Goal: Transaction & Acquisition: Download file/media

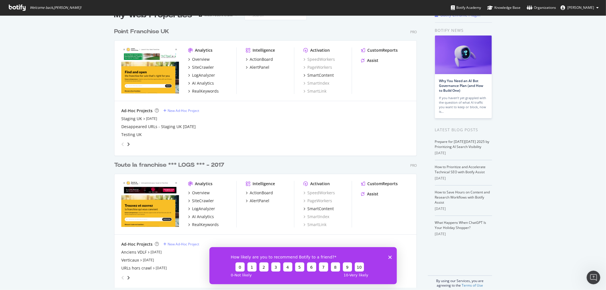
scroll to position [22, 0]
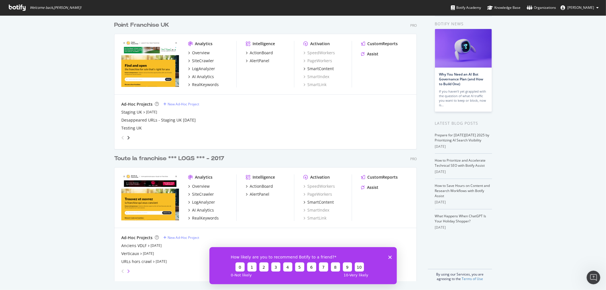
click at [127, 271] on icon "angle-right" at bounding box center [128, 271] width 3 height 5
click at [139, 243] on div "Franchise Expo" at bounding box center [135, 246] width 29 height 6
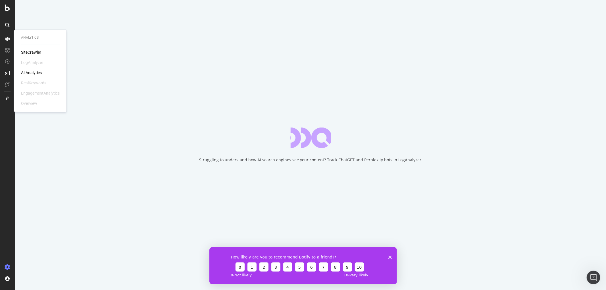
click at [32, 49] on div "Analytics SiteCrawler LogAnalyzer AI Analytics RealKeywords EngagementAnalytics…" at bounding box center [40, 71] width 48 height 80
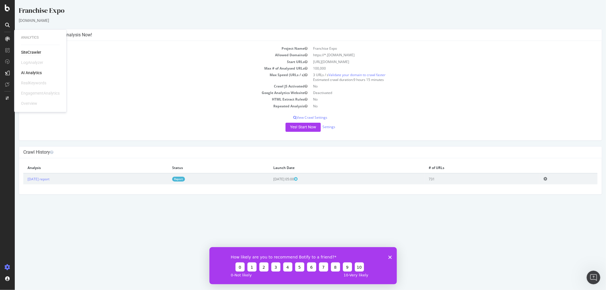
click at [32, 51] on div "SiteCrawler" at bounding box center [31, 53] width 20 height 6
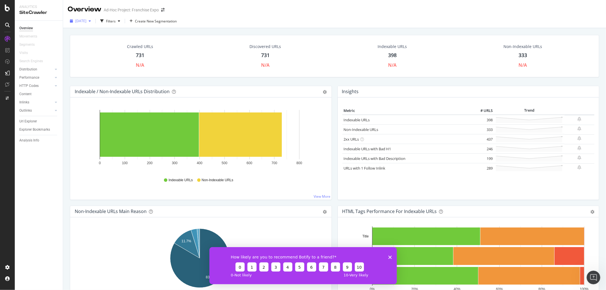
click at [86, 21] on span "[DATE]" at bounding box center [80, 20] width 11 height 5
click at [66, 80] on div "Crawled URLs 731 N/A Discovered URLs 731 N/A Indexable URLs 398 N/A Non-Indexab…" at bounding box center [334, 173] width 543 height 290
click at [26, 95] on div "Content" at bounding box center [25, 94] width 12 height 6
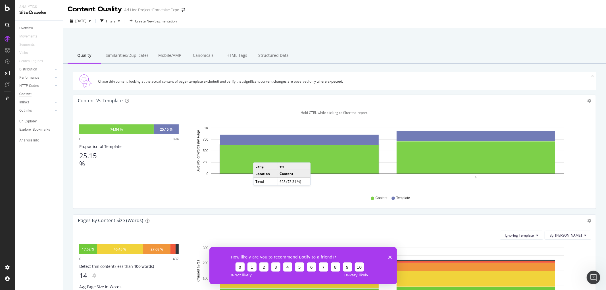
click at [391, 256] on icon "Fermer l'enquête" at bounding box center [389, 257] width 3 height 3
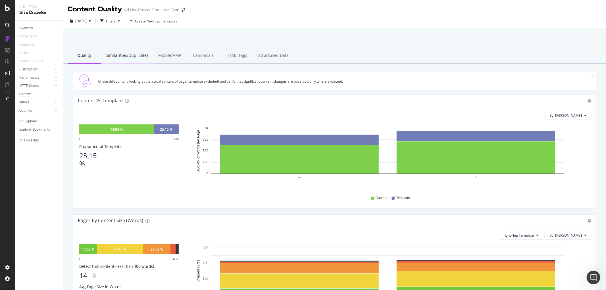
click at [138, 55] on div "Similarities/Duplicates" at bounding box center [127, 56] width 52 height 16
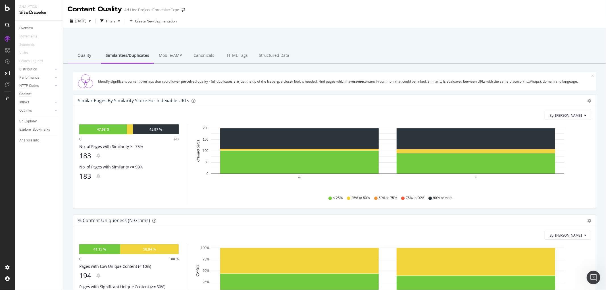
click at [87, 57] on div "Quality" at bounding box center [85, 56] width 34 height 16
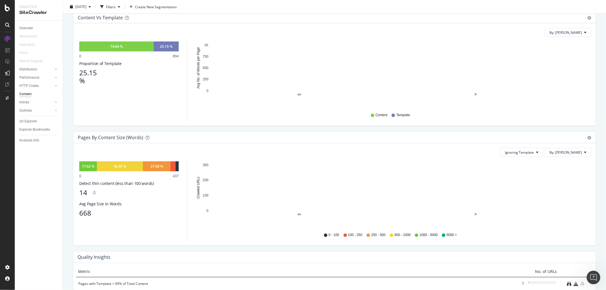
scroll to position [95, 0]
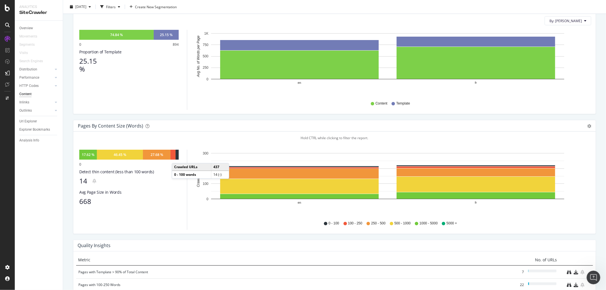
click at [178, 157] on div at bounding box center [177, 155] width 3 height 10
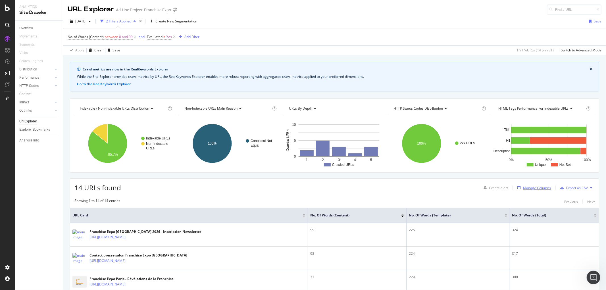
click at [532, 188] on div "Manage Columns" at bounding box center [537, 188] width 28 height 5
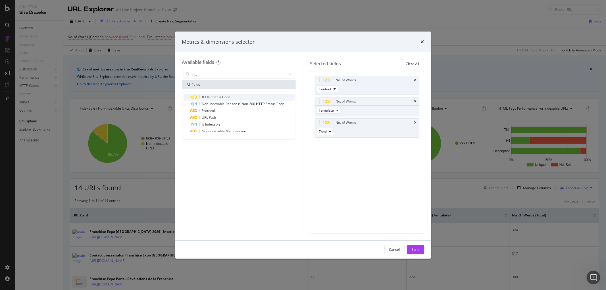
click at [212, 97] on span "Status" at bounding box center [217, 97] width 11 height 5
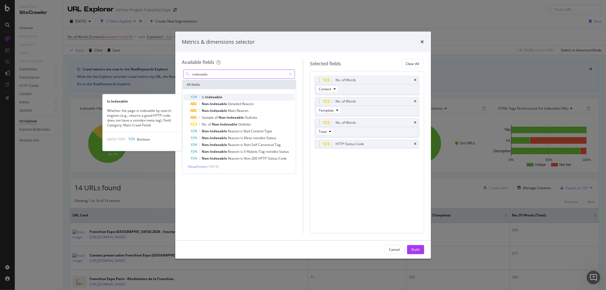
type input "indexable"
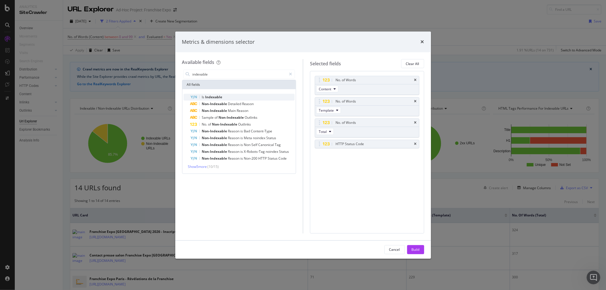
click at [209, 95] on span "Indexable" at bounding box center [213, 97] width 17 height 5
click at [417, 250] on div "Build" at bounding box center [416, 249] width 8 height 5
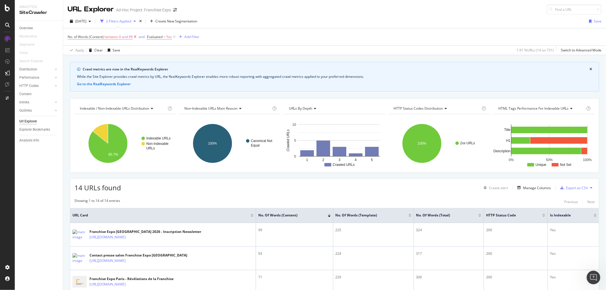
click at [135, 36] on icon at bounding box center [135, 37] width 5 height 6
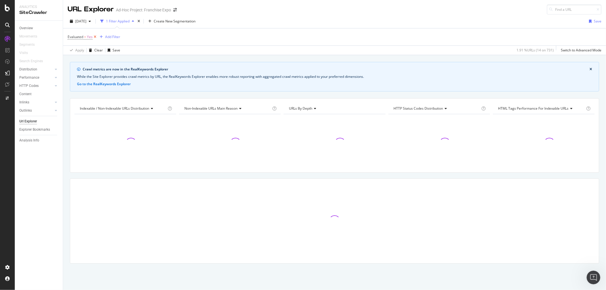
click at [95, 38] on icon at bounding box center [95, 37] width 5 height 6
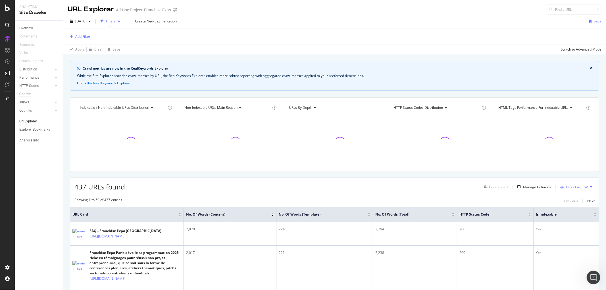
click at [29, 91] on div "Content" at bounding box center [25, 94] width 12 height 6
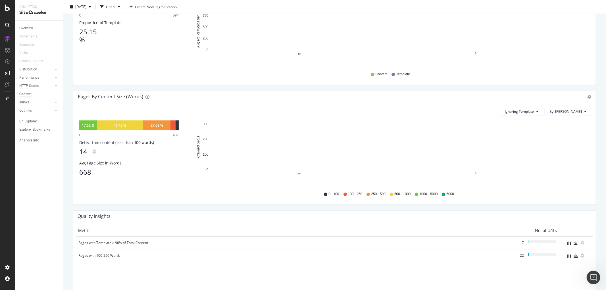
scroll to position [126, 0]
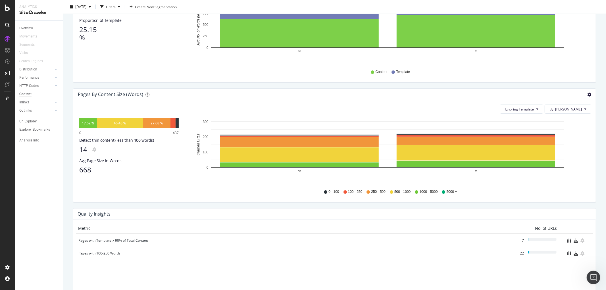
click at [587, 93] on icon "gear" at bounding box center [589, 95] width 4 height 4
click at [553, 124] on span "Table" at bounding box center [570, 127] width 52 height 8
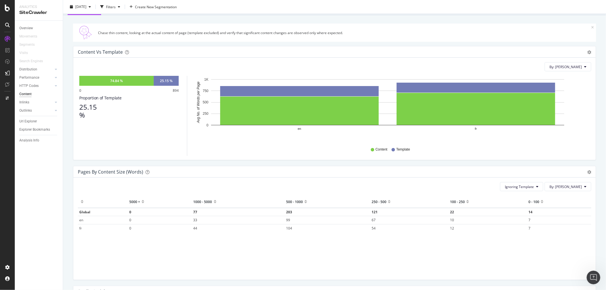
scroll to position [0, 0]
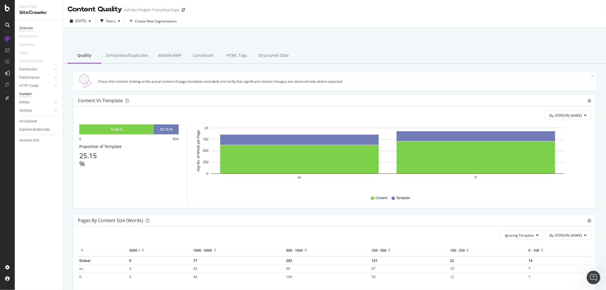
click at [30, 27] on div "Overview" at bounding box center [26, 28] width 14 height 6
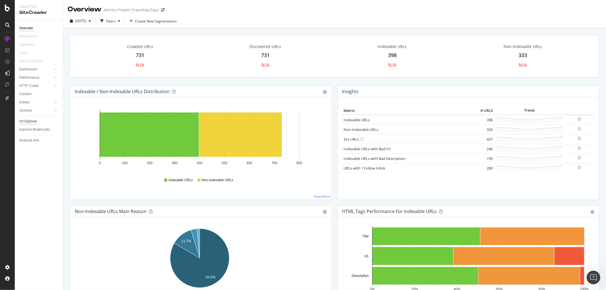
click at [32, 123] on div "Url Explorer" at bounding box center [28, 122] width 18 height 6
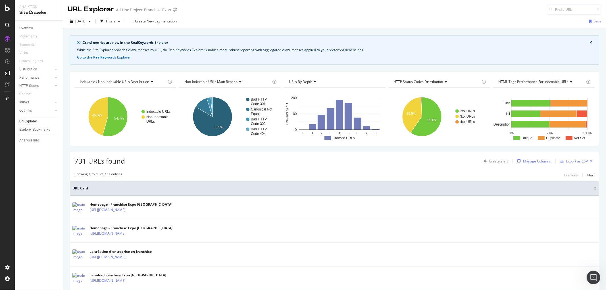
click at [528, 162] on div "Manage Columns" at bounding box center [537, 161] width 28 height 5
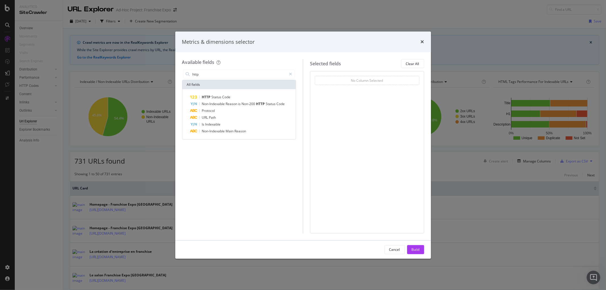
click at [210, 93] on div "HTTP Status Code Non-Indexable Reason is Non-200 HTTP Status Code Protocol URL …" at bounding box center [239, 114] width 114 height 50
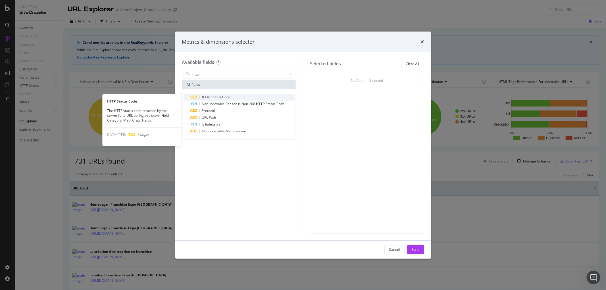
click at [211, 95] on span "HTTP" at bounding box center [207, 97] width 10 height 5
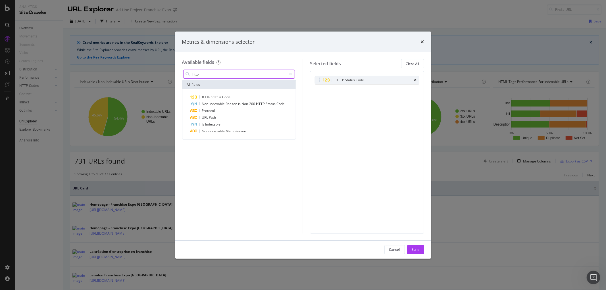
click at [228, 74] on input "http" at bounding box center [239, 74] width 95 height 9
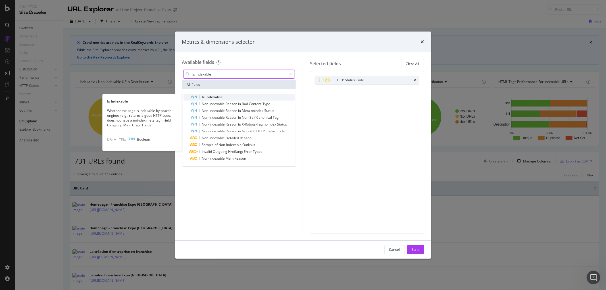
type input "is indexable"
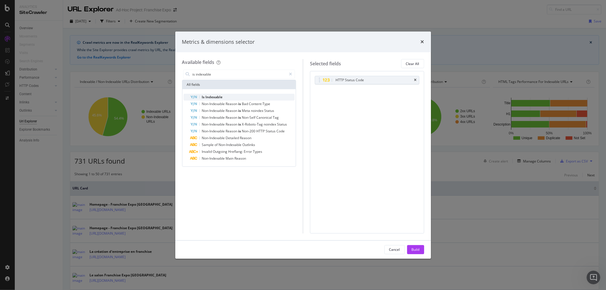
click at [222, 97] on span "Indexable" at bounding box center [214, 97] width 17 height 5
click at [290, 71] on div "modal" at bounding box center [290, 74] width 8 height 9
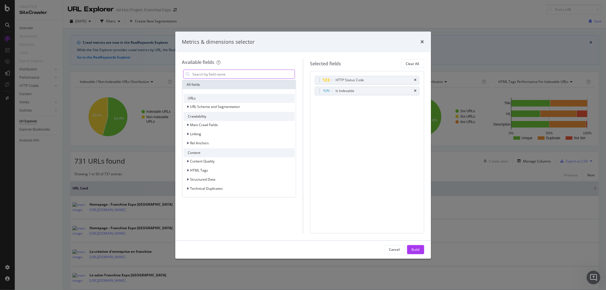
click at [265, 74] on input "modal" at bounding box center [243, 74] width 103 height 9
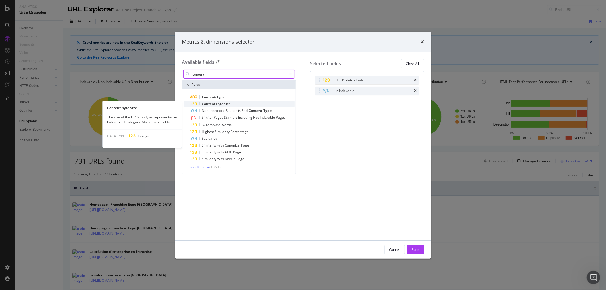
type input "content"
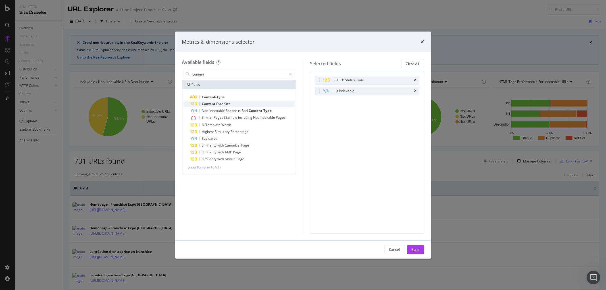
click at [225, 104] on span "Size" at bounding box center [228, 103] width 7 height 5
click at [224, 122] on div "% Template Words" at bounding box center [242, 125] width 105 height 7
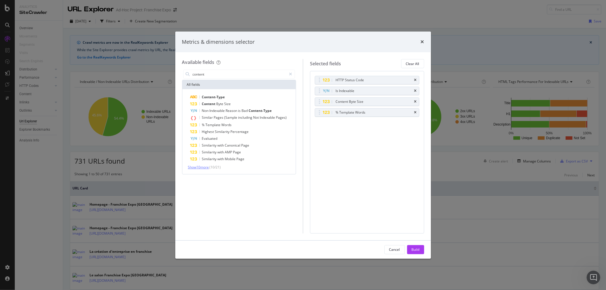
click at [197, 169] on span "Show 10 more" at bounding box center [198, 167] width 21 height 5
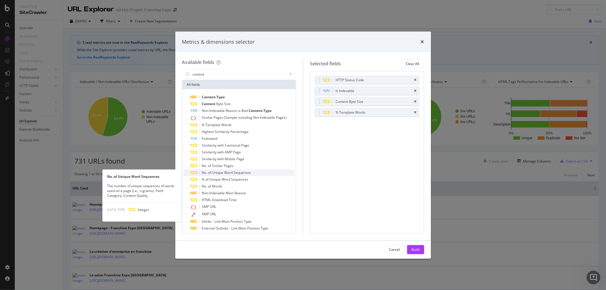
click at [239, 173] on span "Sequences" at bounding box center [242, 172] width 17 height 5
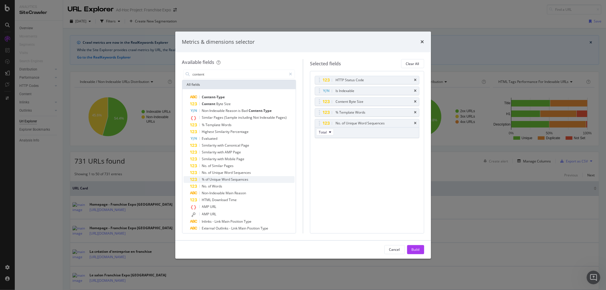
click at [238, 178] on span "Sequences" at bounding box center [239, 179] width 17 height 5
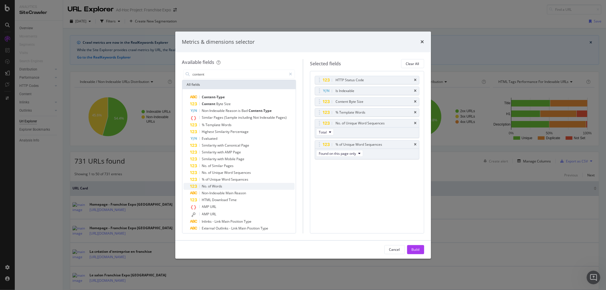
click at [227, 183] on div "No. of Words" at bounding box center [242, 186] width 105 height 7
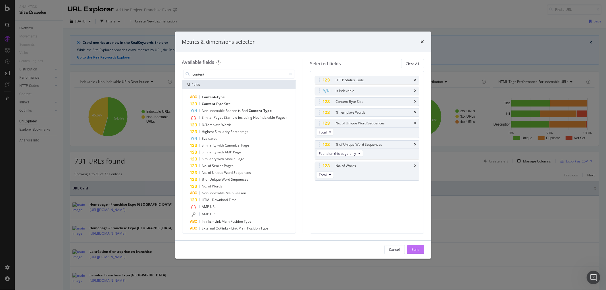
click at [413, 249] on div "Build" at bounding box center [416, 249] width 8 height 5
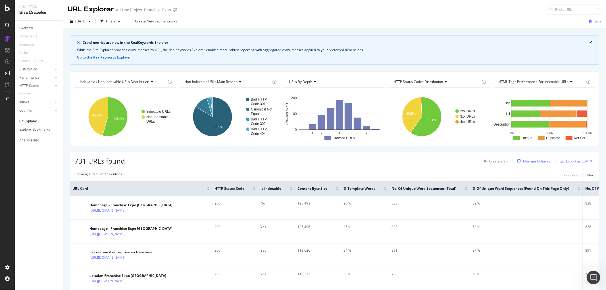
click at [529, 161] on div "Manage Columns" at bounding box center [537, 161] width 28 height 5
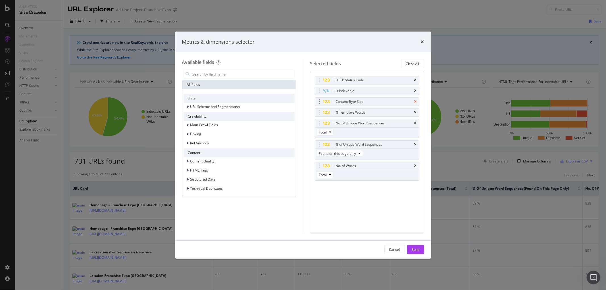
click at [414, 101] on icon "times" at bounding box center [415, 101] width 3 height 3
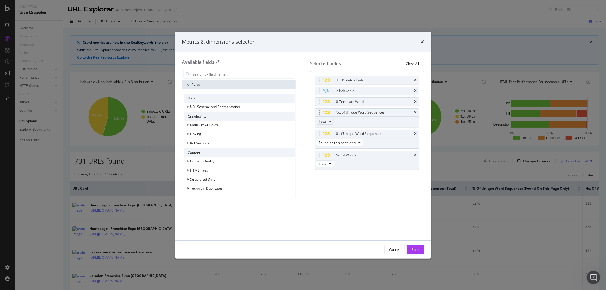
click at [333, 119] on button "Total" at bounding box center [325, 121] width 18 height 7
click at [337, 144] on span "Found on this page only" at bounding box center [339, 142] width 37 height 5
click at [328, 167] on button "Total" at bounding box center [325, 164] width 18 height 7
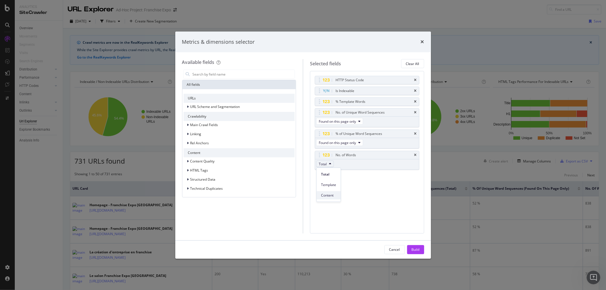
click at [329, 194] on span "Content" at bounding box center [328, 195] width 15 height 5
click at [416, 101] on icon "times" at bounding box center [415, 101] width 3 height 3
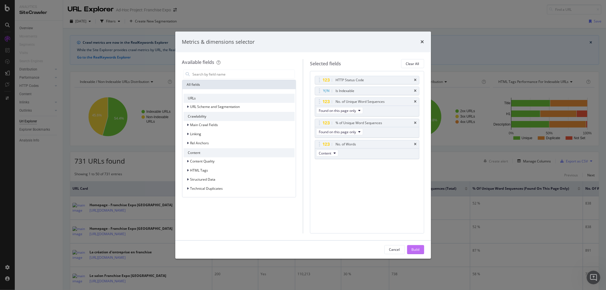
click at [415, 248] on div "Build" at bounding box center [416, 249] width 8 height 5
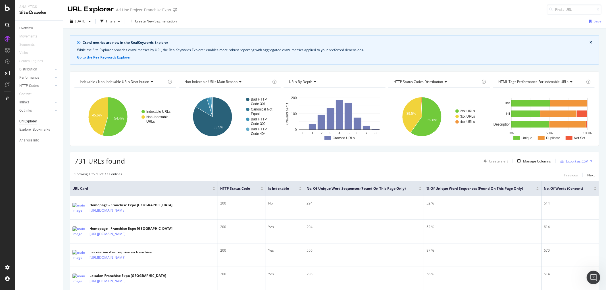
click at [566, 163] on div "Export as CSV" at bounding box center [577, 161] width 22 height 5
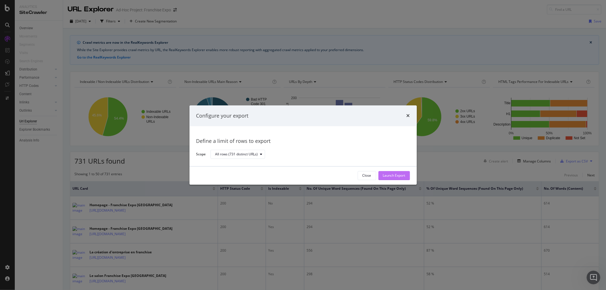
click at [396, 173] on div "Launch Export" at bounding box center [394, 175] width 22 height 9
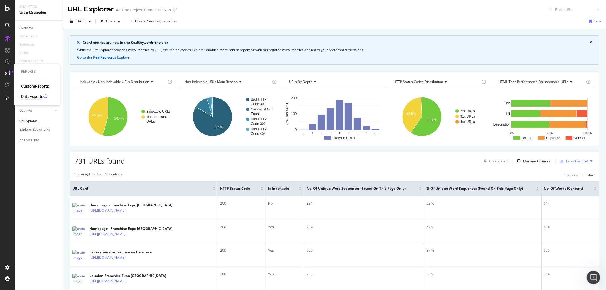
click at [33, 95] on div "DataExports" at bounding box center [32, 97] width 22 height 6
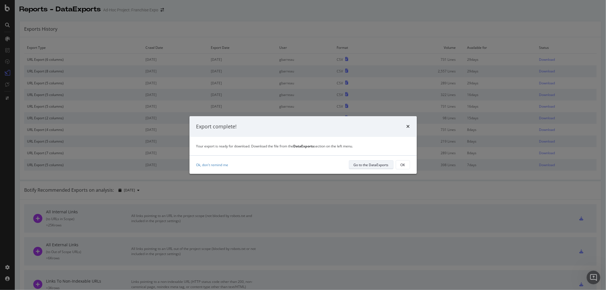
click at [352, 163] on button "Go to the DataExports" at bounding box center [371, 164] width 45 height 9
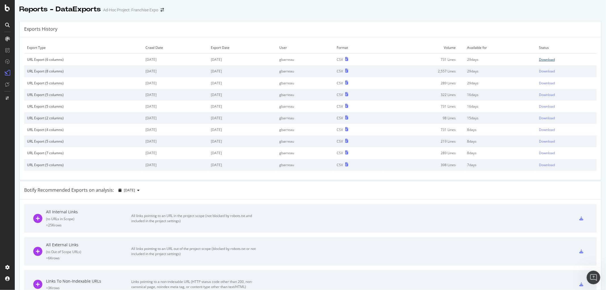
click at [543, 62] on div "Download" at bounding box center [547, 59] width 16 height 5
click at [539, 61] on div "Download" at bounding box center [547, 59] width 16 height 5
click at [24, 50] on div "SiteCrawler" at bounding box center [31, 53] width 20 height 6
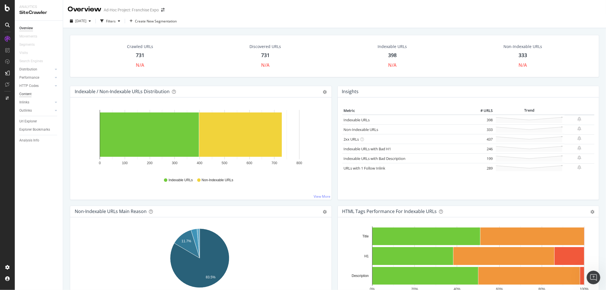
click at [28, 92] on div "Content" at bounding box center [25, 94] width 12 height 6
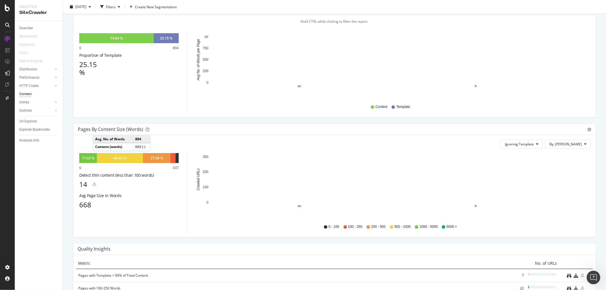
scroll to position [95, 0]
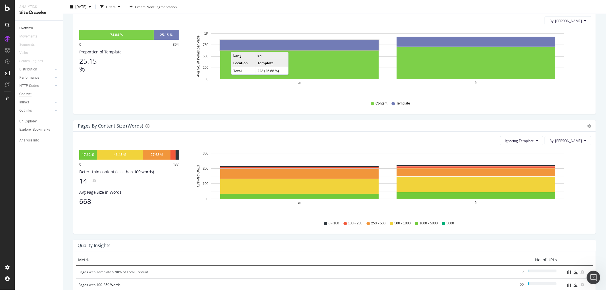
click at [32, 28] on div "Overview" at bounding box center [26, 28] width 14 height 6
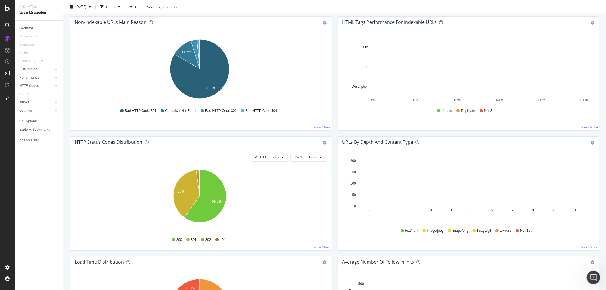
scroll to position [126, 0]
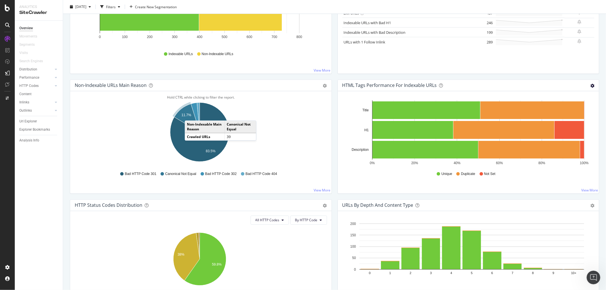
click at [591, 85] on icon "gear" at bounding box center [593, 86] width 4 height 4
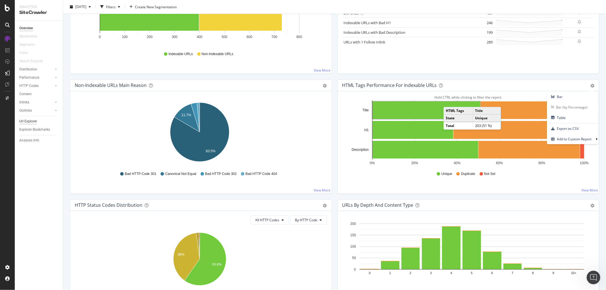
click at [21, 123] on div "Url Explorer" at bounding box center [28, 122] width 18 height 6
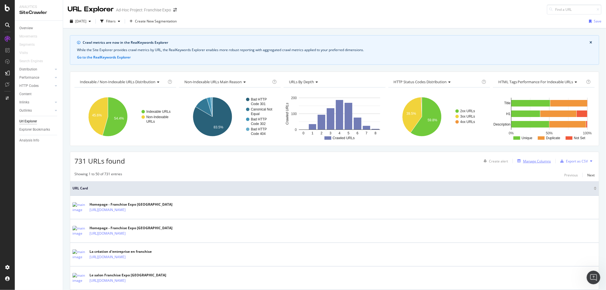
click at [526, 160] on div "Manage Columns" at bounding box center [537, 161] width 28 height 5
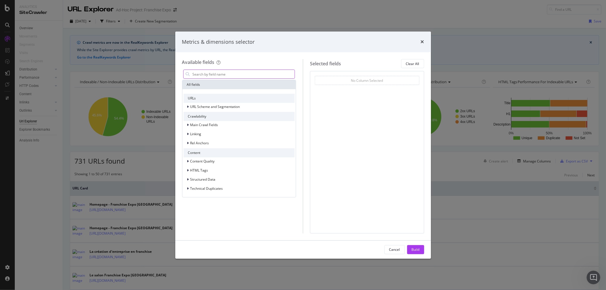
click at [207, 75] on input "modal" at bounding box center [243, 74] width 103 height 9
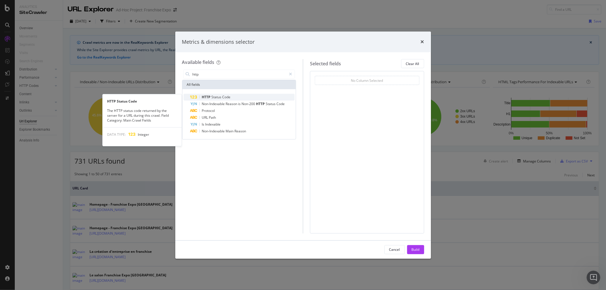
type input "http"
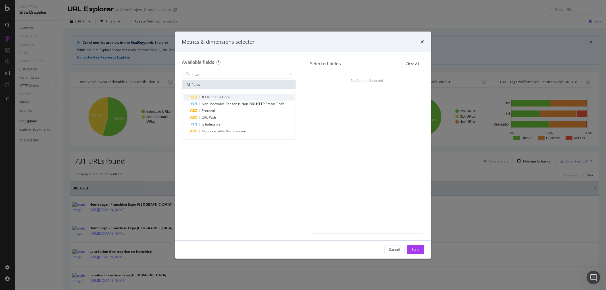
click at [214, 96] on span "Status" at bounding box center [217, 97] width 11 height 5
click at [291, 74] on icon "modal" at bounding box center [290, 74] width 3 height 4
click at [256, 75] on input "http" at bounding box center [243, 74] width 103 height 9
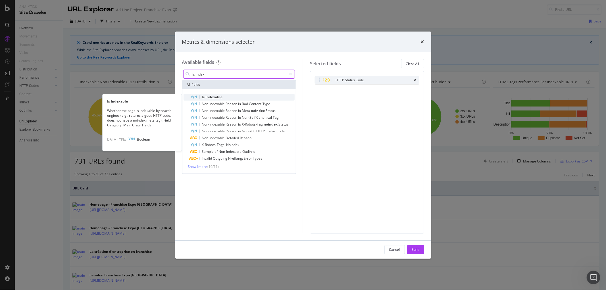
type input "is index"
click at [234, 95] on div "Is Indexable" at bounding box center [242, 97] width 105 height 7
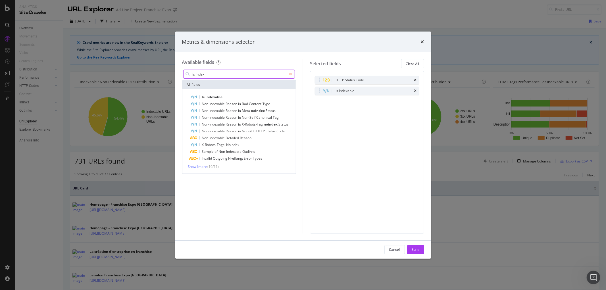
click at [289, 74] on icon "modal" at bounding box center [290, 74] width 3 height 4
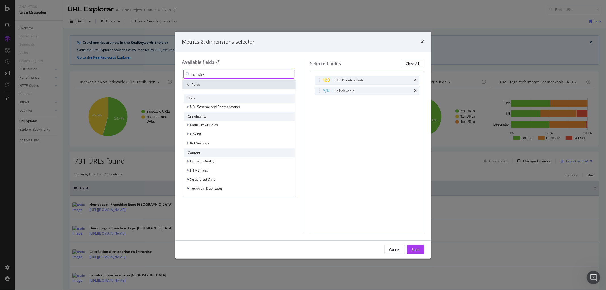
click at [262, 74] on input "is index" at bounding box center [243, 74] width 103 height 9
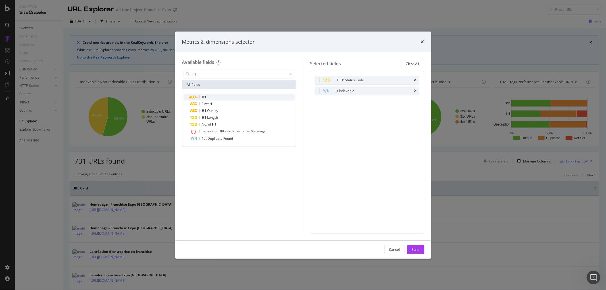
click at [220, 96] on div "H1" at bounding box center [242, 97] width 105 height 7
click at [217, 75] on input "h1" at bounding box center [239, 74] width 95 height 9
click at [218, 97] on span "Description" at bounding box center [220, 97] width 18 height 5
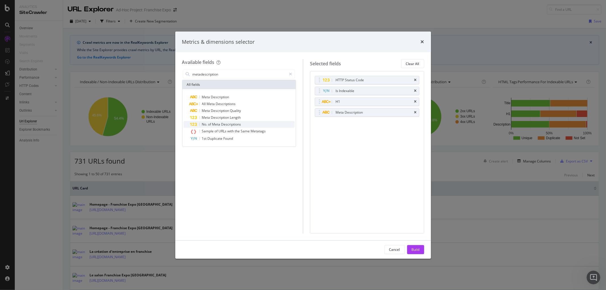
click at [217, 126] on span "Meta" at bounding box center [216, 124] width 9 height 5
click at [225, 74] on input "metadescription" at bounding box center [239, 74] width 95 height 9
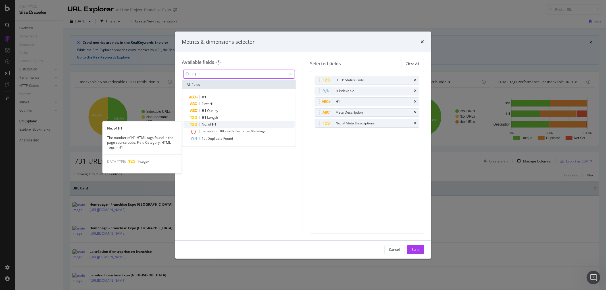
type input "h1"
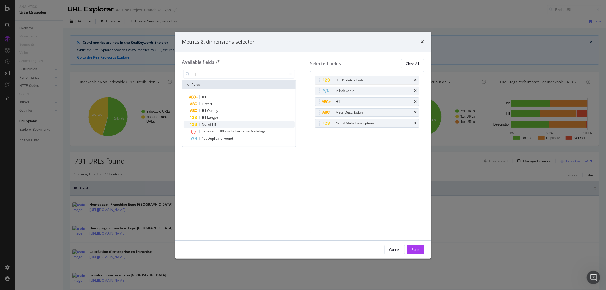
click at [223, 125] on div "No. of H1" at bounding box center [242, 124] width 105 height 7
click at [418, 248] on div "Build" at bounding box center [416, 249] width 8 height 5
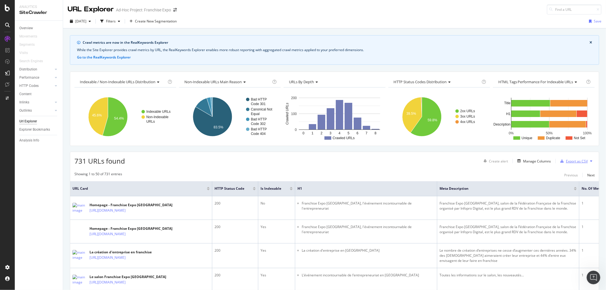
click at [577, 159] on div "Export as CSV" at bounding box center [577, 161] width 22 height 5
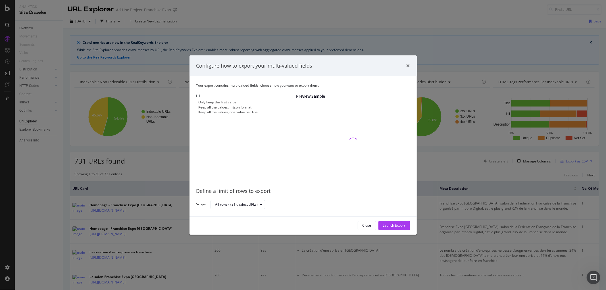
click at [240, 115] on div "Only keep the first value Keep all the values, in json format Keep all the valu…" at bounding box center [246, 107] width 100 height 14
click at [240, 115] on div "Keep all the values, one value per line" at bounding box center [228, 112] width 59 height 5
click at [399, 223] on div "Launch Export" at bounding box center [394, 225] width 22 height 5
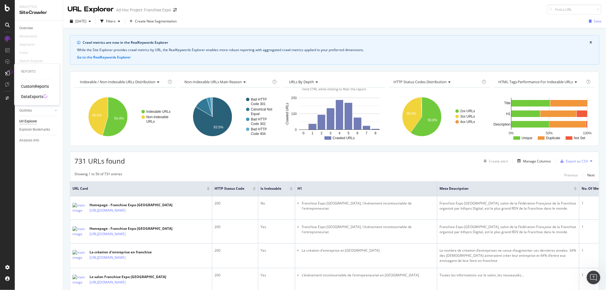
click at [36, 97] on div "DataExports" at bounding box center [32, 97] width 22 height 6
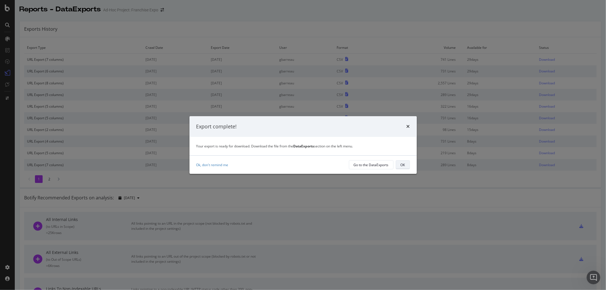
click at [403, 166] on div "OK" at bounding box center [403, 165] width 5 height 5
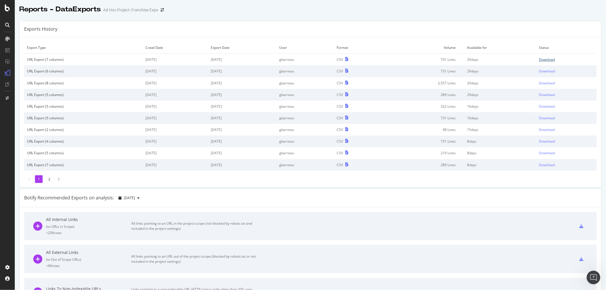
click at [546, 59] on div "Download" at bounding box center [547, 59] width 16 height 5
click at [34, 50] on div "SiteCrawler" at bounding box center [31, 53] width 20 height 6
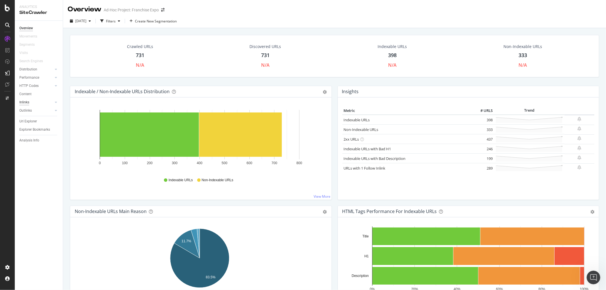
click at [23, 102] on div "Inlinks" at bounding box center [24, 102] width 10 height 6
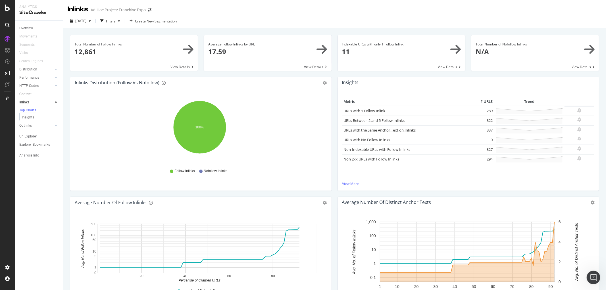
click at [364, 130] on link "URLs with the Same Anchor Text on Inlinks" at bounding box center [380, 130] width 72 height 5
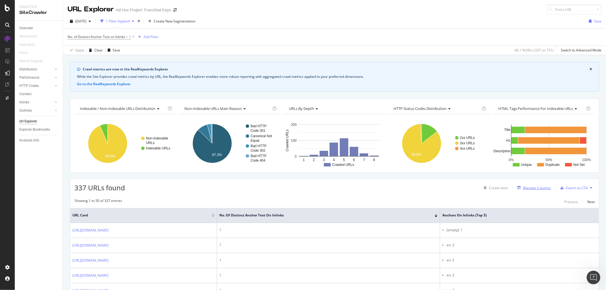
click at [524, 189] on div "Manage Columns" at bounding box center [537, 188] width 28 height 5
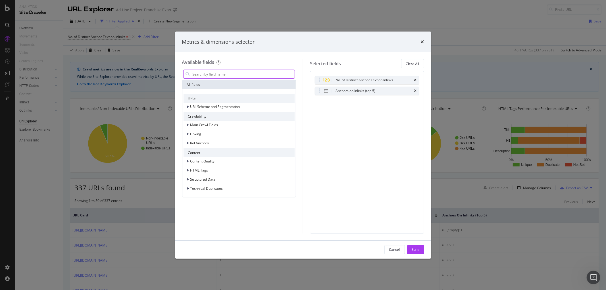
click at [226, 73] on input "modal" at bounding box center [243, 74] width 103 height 9
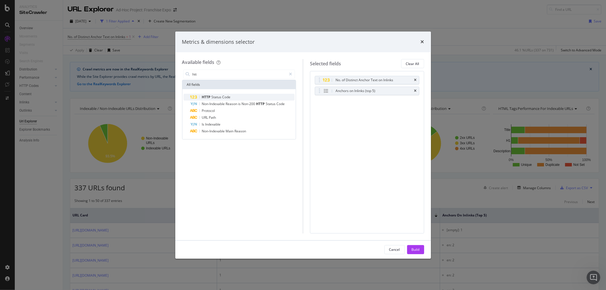
click at [214, 97] on span "Status" at bounding box center [217, 97] width 11 height 5
click at [211, 74] on input "htt" at bounding box center [239, 74] width 95 height 9
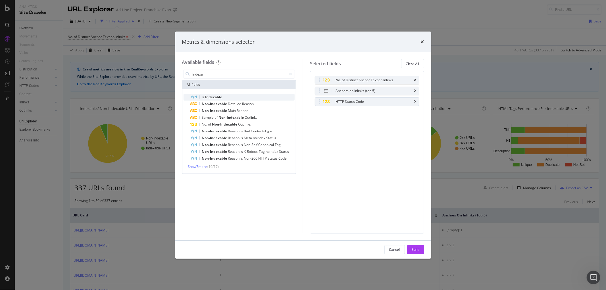
click at [209, 96] on span "Indexable" at bounding box center [213, 97] width 17 height 5
click at [252, 77] on input "indexa" at bounding box center [239, 74] width 95 height 9
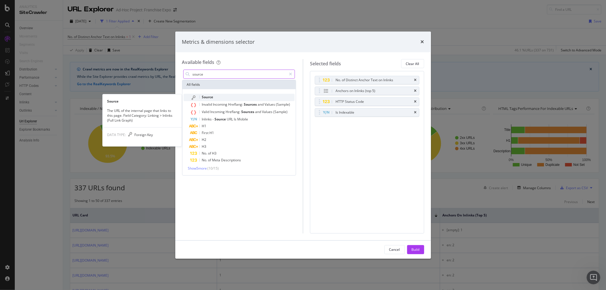
type input "source"
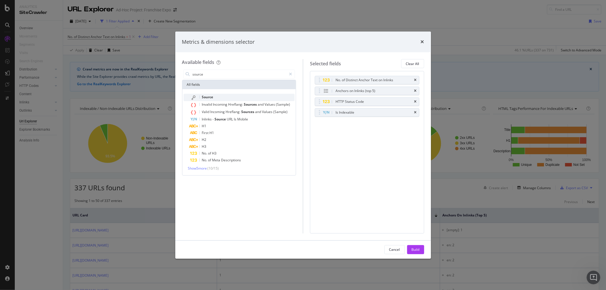
click at [208, 96] on span "Source" at bounding box center [207, 97] width 11 height 5
click at [338, 132] on div "(mandatory)" at bounding box center [328, 133] width 20 height 5
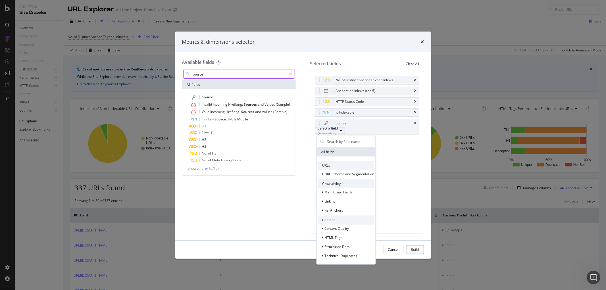
click at [290, 73] on icon "modal" at bounding box center [290, 74] width 3 height 4
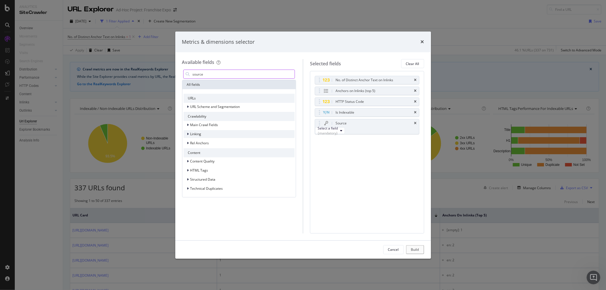
click at [204, 135] on div "Linking" at bounding box center [239, 134] width 111 height 8
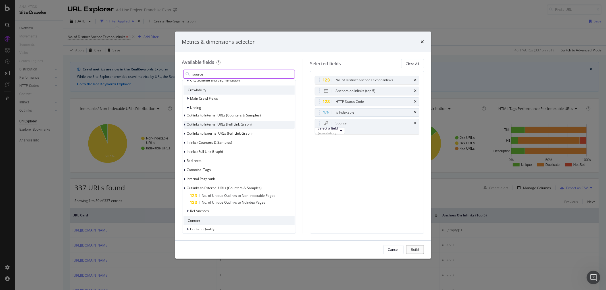
scroll to position [58, 0]
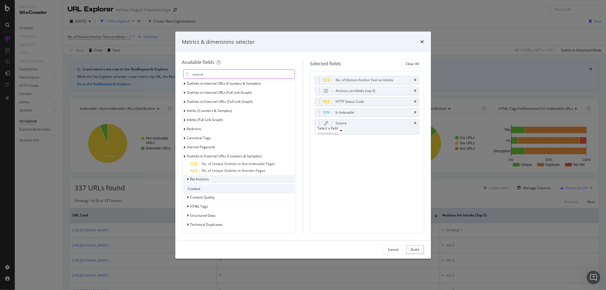
click at [198, 180] on span "Rel Anchors" at bounding box center [199, 179] width 19 height 5
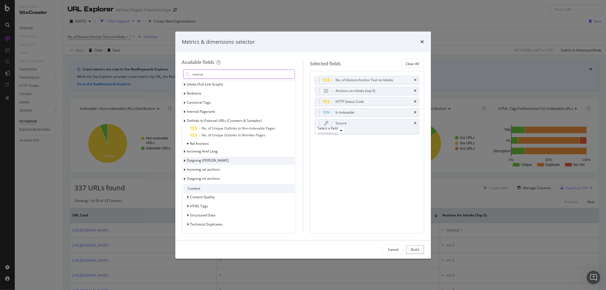
scroll to position [0, 0]
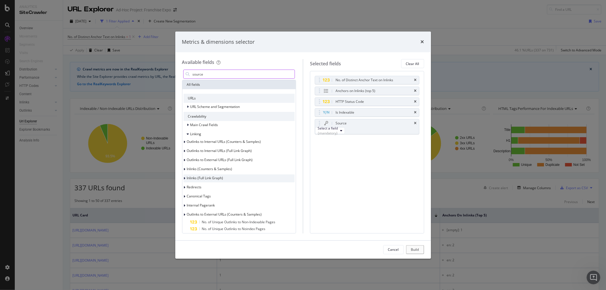
click at [209, 179] on span "Inlinks (Full Link Graph)" at bounding box center [205, 178] width 36 height 5
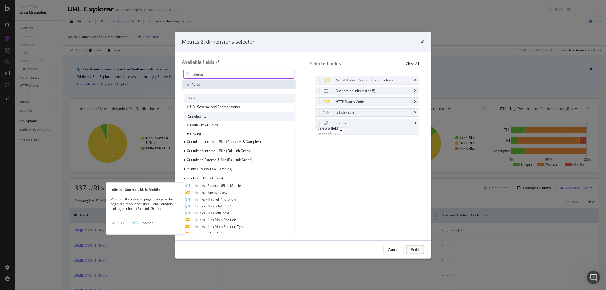
scroll to position [95, 0]
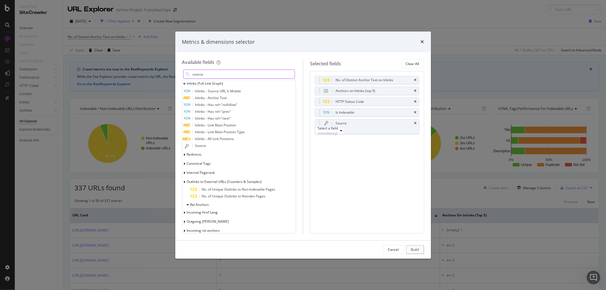
click at [206, 146] on span "Source" at bounding box center [200, 145] width 11 height 5
click at [416, 124] on icon "times" at bounding box center [415, 123] width 3 height 3
click at [338, 134] on div "Select a field (mandatory)" at bounding box center [328, 131] width 20 height 10
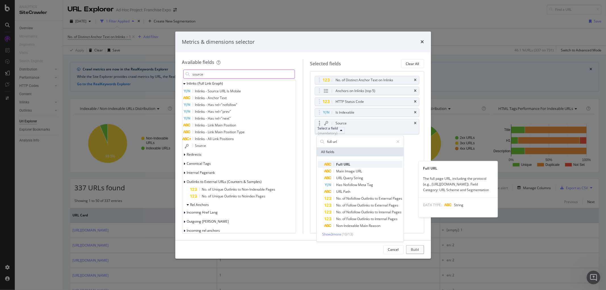
type input "full url"
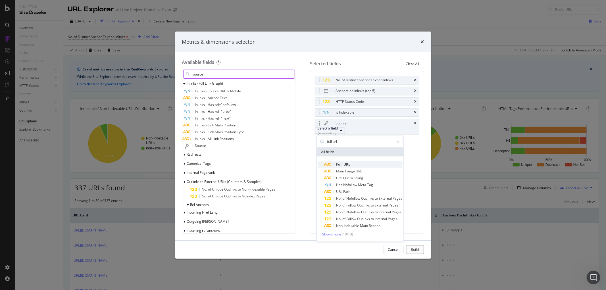
click at [350, 162] on span "URL" at bounding box center [347, 164] width 7 height 5
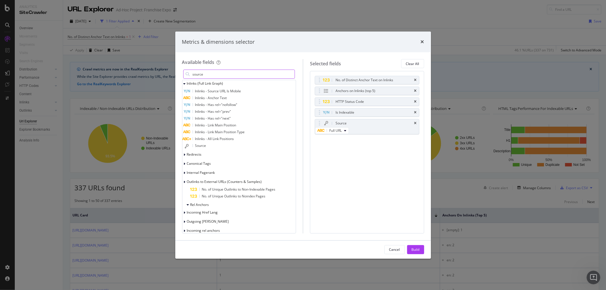
click at [206, 147] on span "Source" at bounding box center [200, 145] width 11 height 5
click at [338, 152] on div "(mandatory)" at bounding box center [328, 150] width 20 height 5
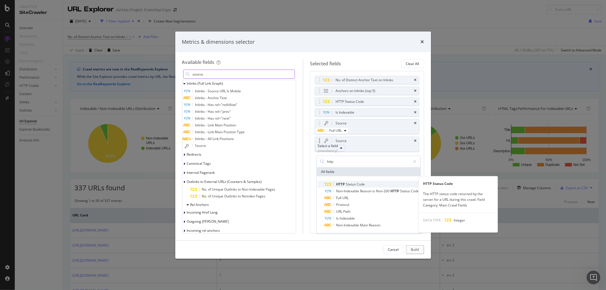
type input "http"
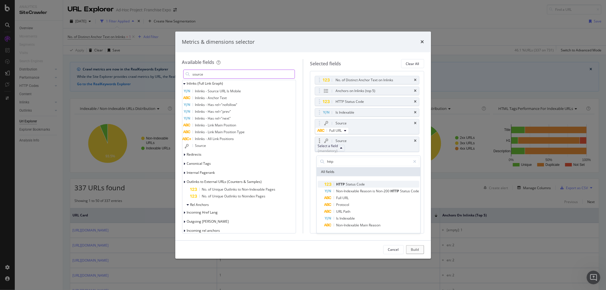
click at [345, 181] on div "HTTP Status Code" at bounding box center [345, 184] width 40 height 7
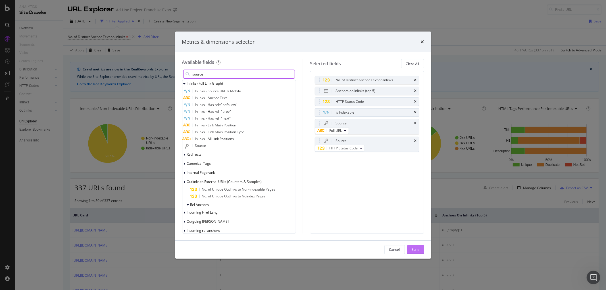
click at [414, 250] on div "Build" at bounding box center [416, 249] width 8 height 5
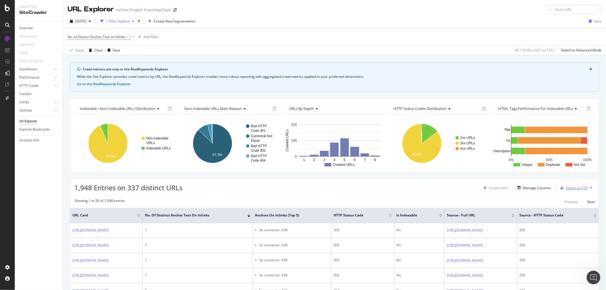
click at [569, 188] on div "Export as CSV" at bounding box center [577, 188] width 22 height 5
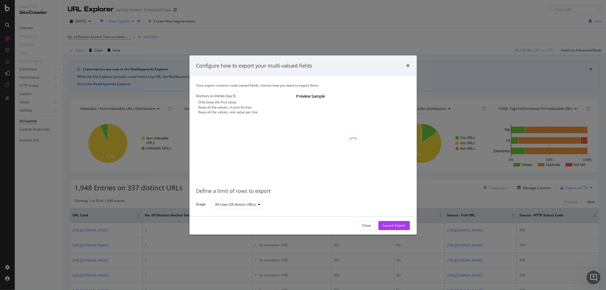
click at [226, 115] on div "Keep all the values, one value per line" at bounding box center [228, 112] width 59 height 5
click at [397, 226] on div "Launch Export" at bounding box center [394, 225] width 22 height 5
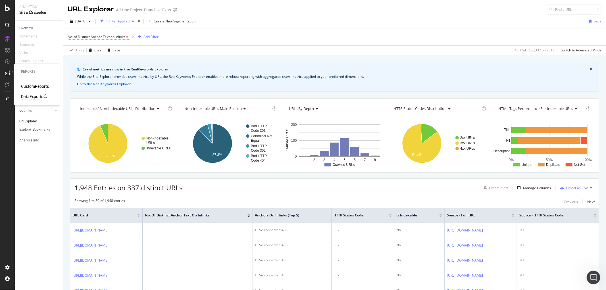
click at [32, 97] on div "DataExports" at bounding box center [32, 97] width 22 height 6
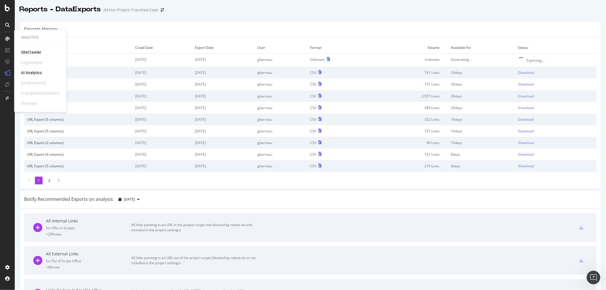
click at [22, 53] on div "SiteCrawler" at bounding box center [31, 53] width 20 height 6
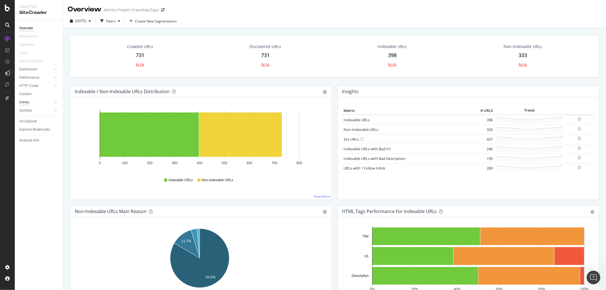
click at [25, 101] on div "Inlinks" at bounding box center [24, 102] width 10 height 6
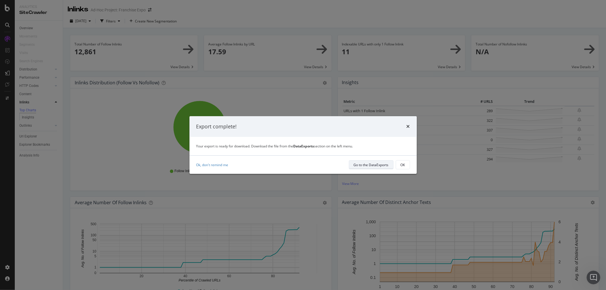
click at [367, 164] on div "Go to the DataExports" at bounding box center [371, 165] width 35 height 5
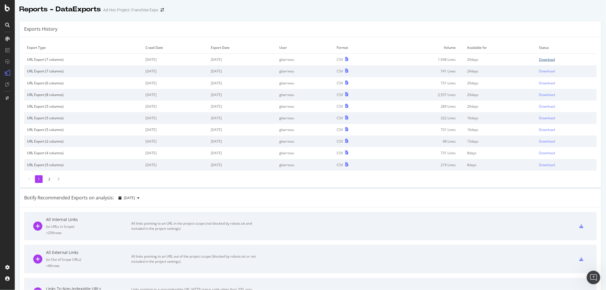
click at [542, 61] on div "Download" at bounding box center [547, 59] width 16 height 5
click at [32, 50] on div "SiteCrawler" at bounding box center [31, 53] width 20 height 6
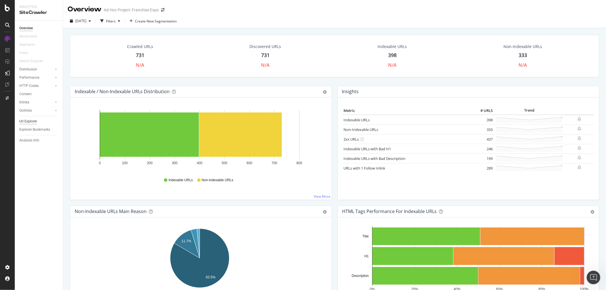
click at [31, 120] on div "Url Explorer" at bounding box center [28, 122] width 18 height 6
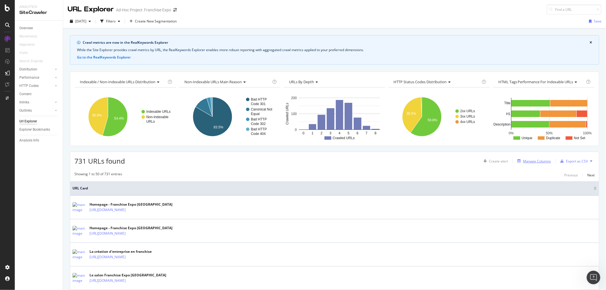
click at [529, 162] on div "Manage Columns" at bounding box center [537, 161] width 28 height 5
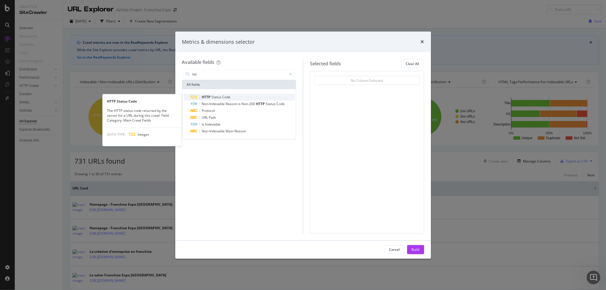
click at [212, 95] on span "Status" at bounding box center [217, 97] width 11 height 5
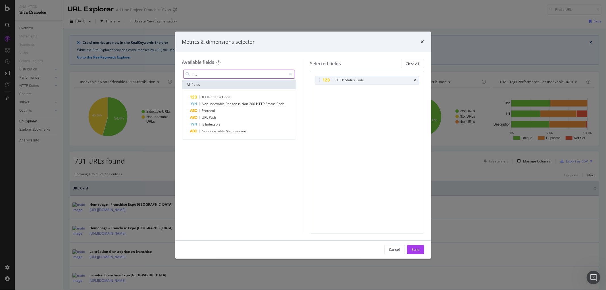
click at [213, 70] on input "htt" at bounding box center [239, 74] width 95 height 9
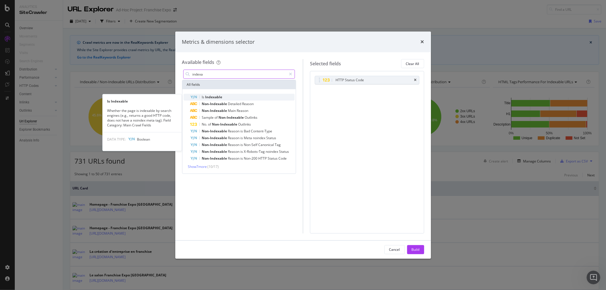
type input "indexa"
click at [209, 99] on span "Indexable" at bounding box center [213, 97] width 17 height 5
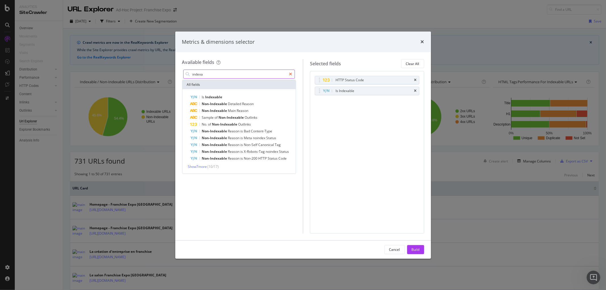
click at [289, 73] on icon "modal" at bounding box center [290, 74] width 3 height 4
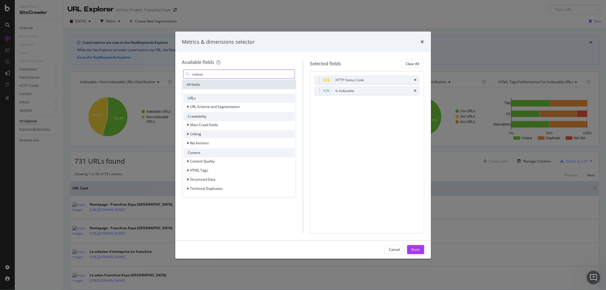
click at [194, 135] on span "Linking" at bounding box center [195, 134] width 11 height 5
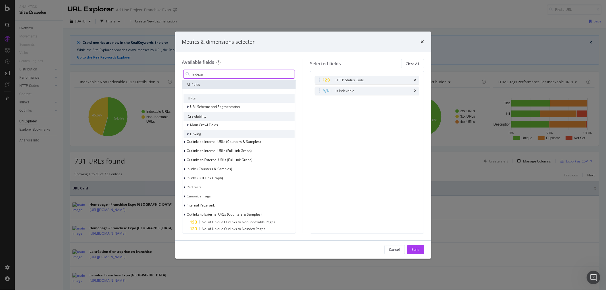
click at [194, 135] on span "Linking" at bounding box center [195, 134] width 11 height 5
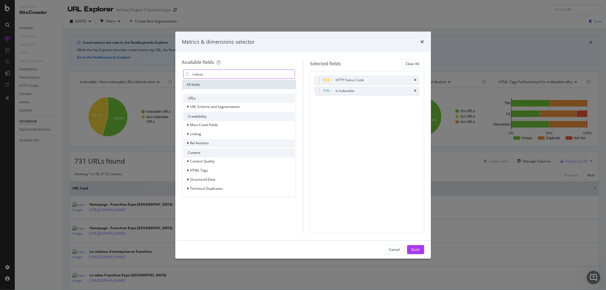
click at [197, 146] on span "Rel Anchors" at bounding box center [199, 143] width 19 height 5
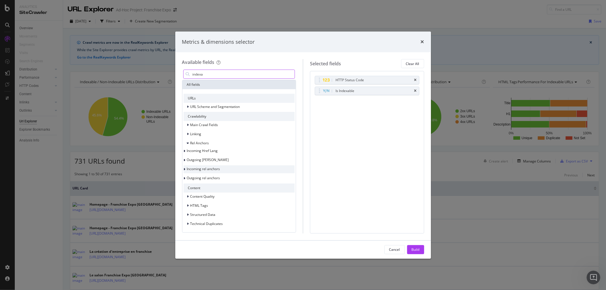
click at [208, 167] on div "Incoming rel anchors" at bounding box center [202, 170] width 37 height 6
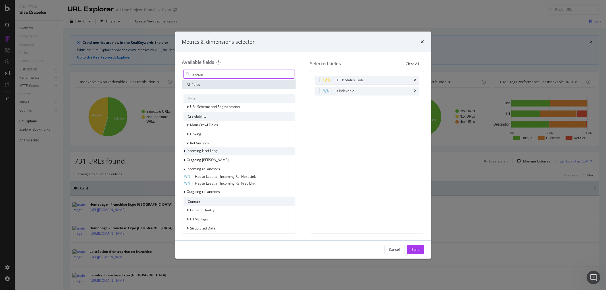
click at [211, 152] on span "Incoming Href Lang" at bounding box center [202, 150] width 31 height 5
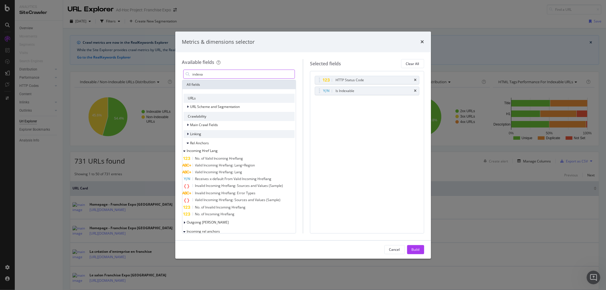
click at [201, 135] on span "Linking" at bounding box center [195, 134] width 11 height 5
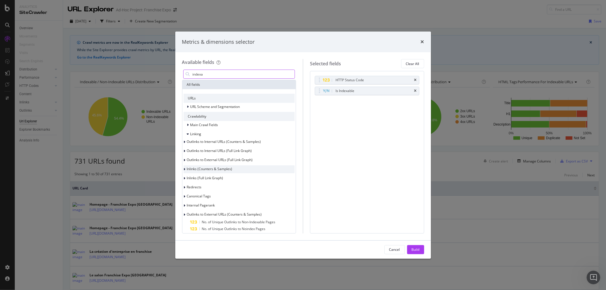
click at [200, 167] on span "Inlinks (Counters & Samples)" at bounding box center [209, 169] width 45 height 5
click at [207, 178] on span "Inlinks (Full Link Graph)" at bounding box center [205, 178] width 36 height 5
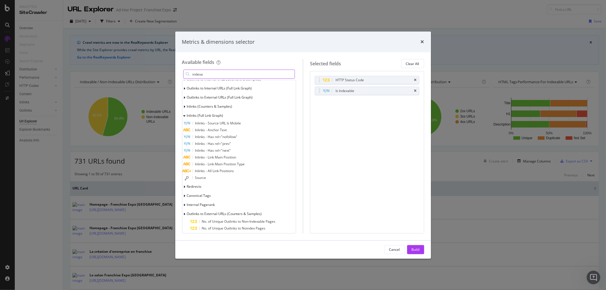
scroll to position [63, 0]
click at [227, 129] on span "Inlinks - Anchor Text" at bounding box center [211, 129] width 32 height 5
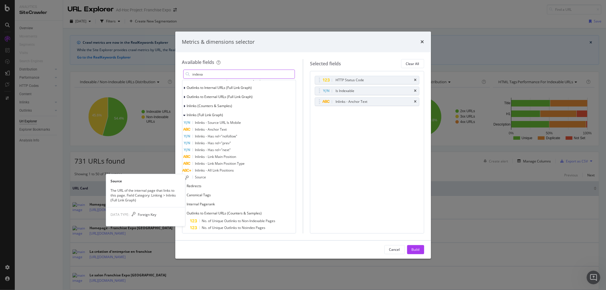
click at [218, 178] on div "Source" at bounding box center [239, 177] width 111 height 7
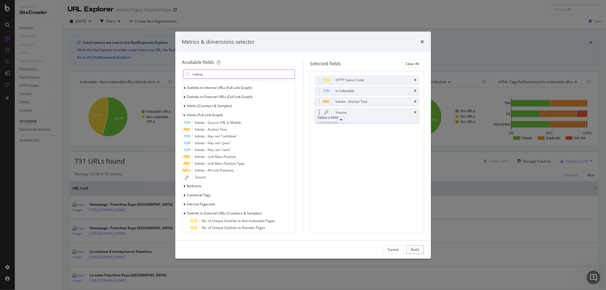
click at [338, 122] on div "Select a field (mandatory)" at bounding box center [328, 120] width 20 height 10
click at [413, 113] on div "Source" at bounding box center [374, 113] width 79 height 6
click at [413, 112] on div "Source" at bounding box center [374, 113] width 79 height 6
click at [415, 112] on icon "times" at bounding box center [415, 112] width 3 height 3
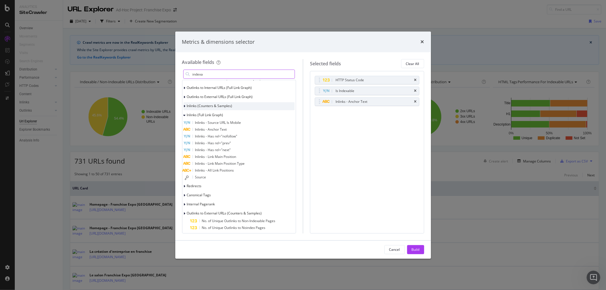
click at [223, 105] on span "Inlinks (Counters & Samples)" at bounding box center [209, 105] width 45 height 5
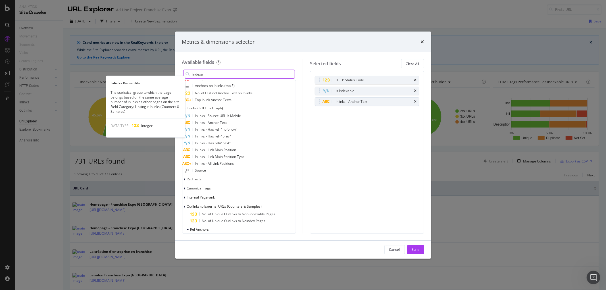
scroll to position [126, 0]
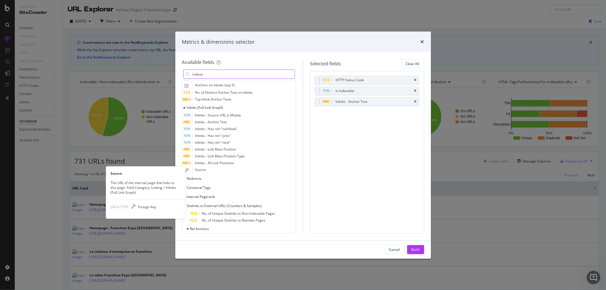
click at [240, 167] on div "Source" at bounding box center [239, 170] width 111 height 7
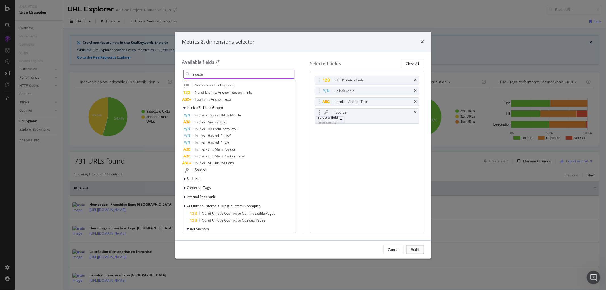
click at [338, 120] on div "Select a field (mandatory)" at bounding box center [328, 120] width 20 height 10
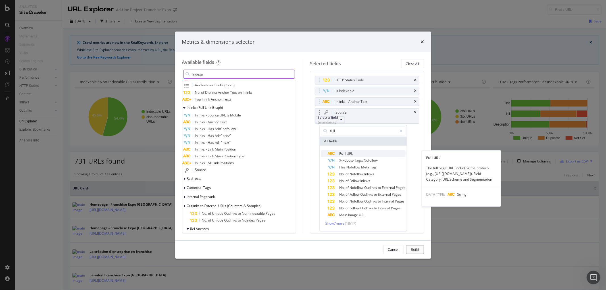
type input "full"
click at [350, 154] on span "URL" at bounding box center [350, 153] width 6 height 5
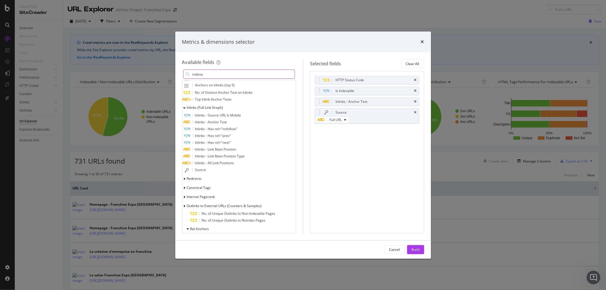
click at [206, 169] on span "Source" at bounding box center [200, 169] width 11 height 5
click at [338, 141] on div "(mandatory)" at bounding box center [328, 140] width 20 height 5
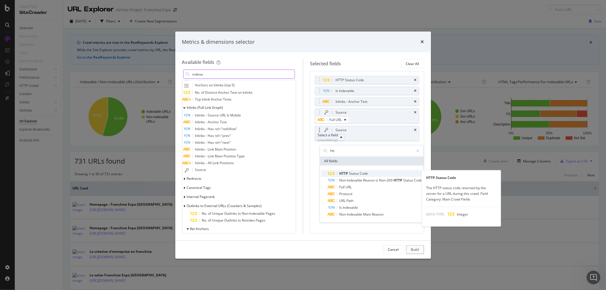
type input "htt"
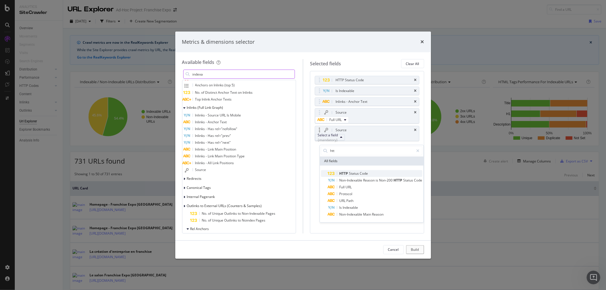
click at [347, 172] on span "HTTP" at bounding box center [344, 173] width 10 height 5
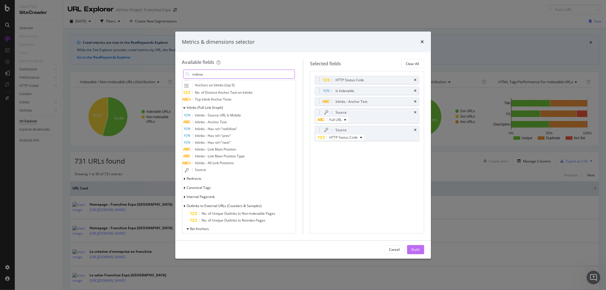
click at [416, 247] on div "Build" at bounding box center [416, 249] width 8 height 5
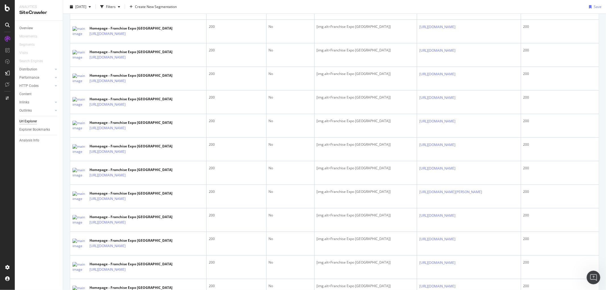
scroll to position [1120, 0]
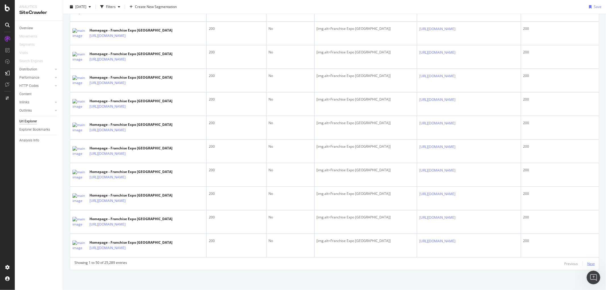
click at [587, 263] on div "Next" at bounding box center [590, 263] width 7 height 5
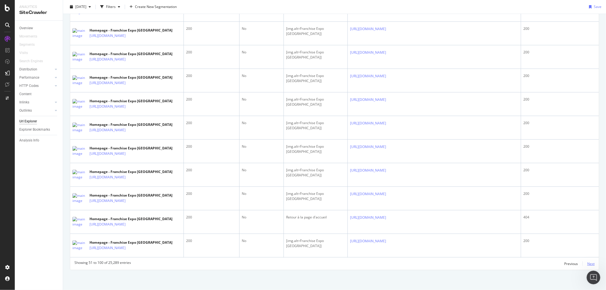
click at [587, 263] on div "Next" at bounding box center [590, 263] width 7 height 5
click at [592, 263] on div "Showing 101 to 150 of 25,289 entries Previous Next" at bounding box center [334, 263] width 529 height 7
click at [587, 263] on div "Next" at bounding box center [590, 263] width 7 height 5
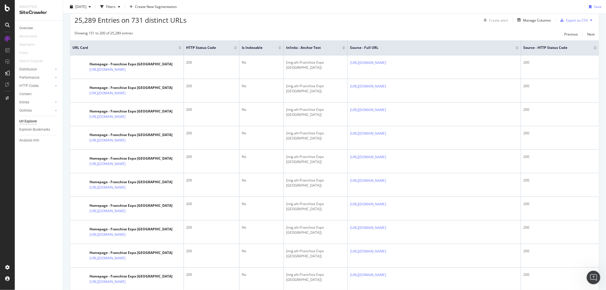
scroll to position [0, 0]
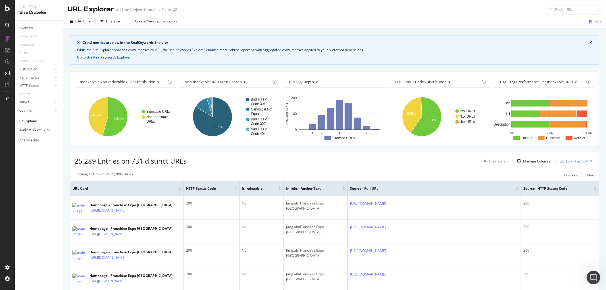
click at [567, 163] on div "Export as CSV" at bounding box center [577, 161] width 22 height 5
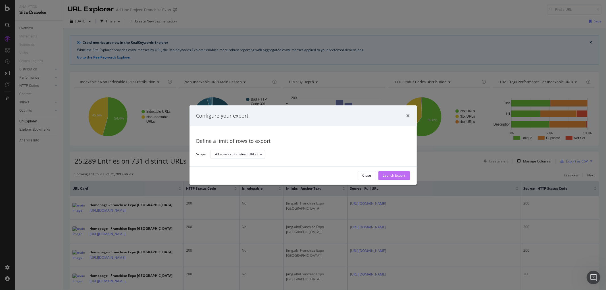
click at [390, 172] on div "Launch Export" at bounding box center [394, 175] width 22 height 9
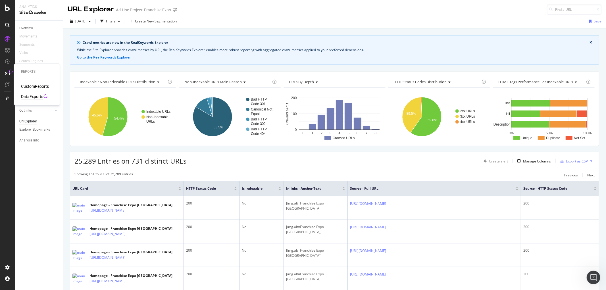
click at [30, 95] on div "DataExports" at bounding box center [32, 97] width 22 height 6
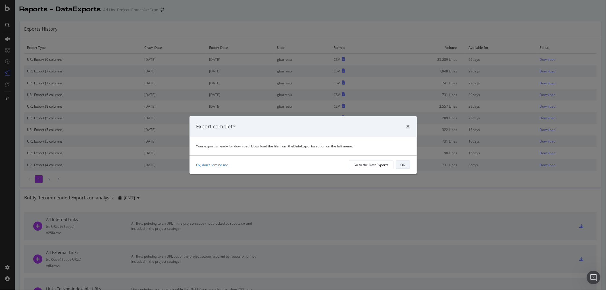
click at [402, 164] on div "OK" at bounding box center [403, 165] width 5 height 5
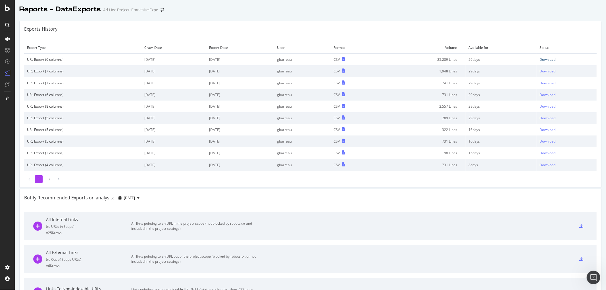
click at [540, 57] on div "Download" at bounding box center [548, 59] width 16 height 5
click at [26, 53] on div "SiteCrawler" at bounding box center [31, 53] width 20 height 6
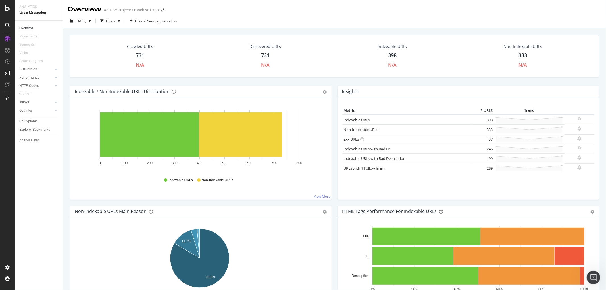
click at [36, 117] on div "Overview Movements Segments Visits Search Engines Distribution Top Charts Insig…" at bounding box center [39, 155] width 48 height 269
click at [31, 120] on div "Url Explorer" at bounding box center [28, 122] width 18 height 6
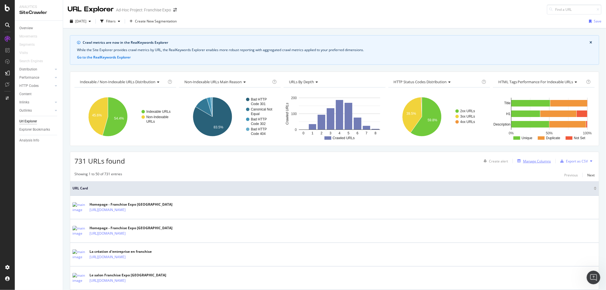
click at [529, 161] on div "Manage Columns" at bounding box center [537, 161] width 28 height 5
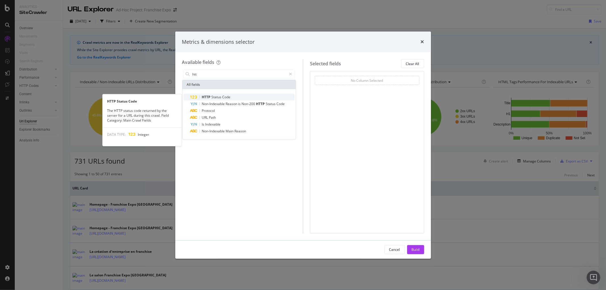
click at [215, 96] on span "Status" at bounding box center [217, 97] width 11 height 5
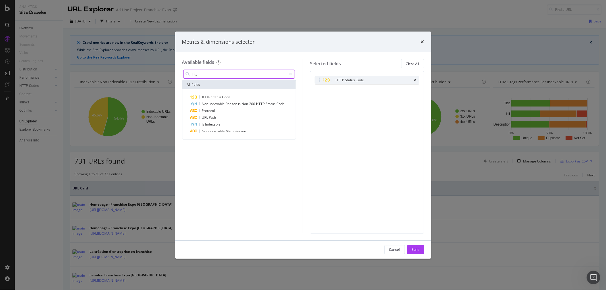
click at [265, 74] on input "htt" at bounding box center [239, 74] width 95 height 9
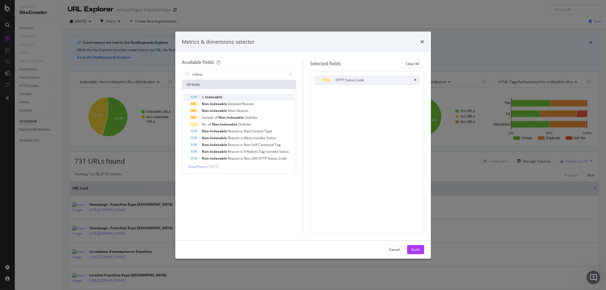
click at [228, 94] on div "Is Indexable" at bounding box center [242, 97] width 105 height 7
click at [219, 74] on input "indexa" at bounding box center [239, 74] width 95 height 9
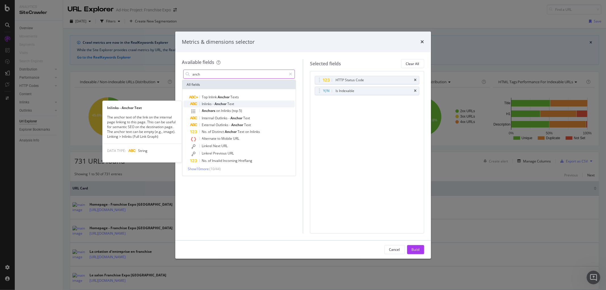
type input "anch"
click at [224, 103] on span "Anchor" at bounding box center [221, 103] width 13 height 5
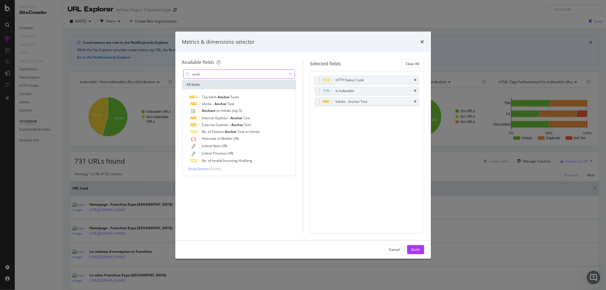
click at [231, 74] on input "anch" at bounding box center [239, 74] width 95 height 9
click at [209, 167] on span "Show 10 more" at bounding box center [198, 169] width 21 height 5
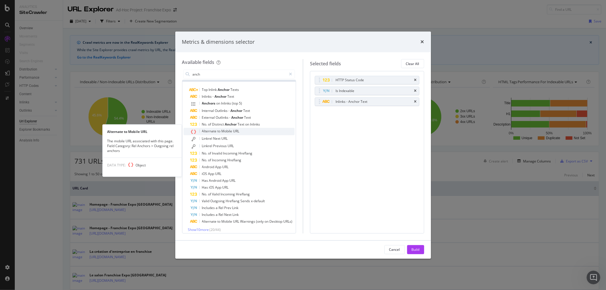
scroll to position [11, 0]
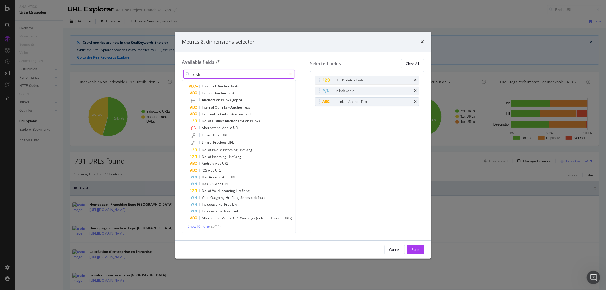
click at [292, 72] on icon "modal" at bounding box center [290, 74] width 3 height 4
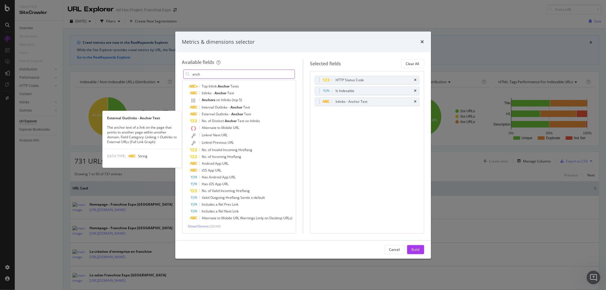
scroll to position [0, 0]
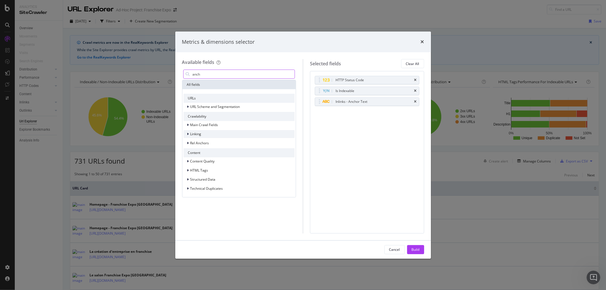
click at [195, 136] on span "Linking" at bounding box center [195, 134] width 11 height 5
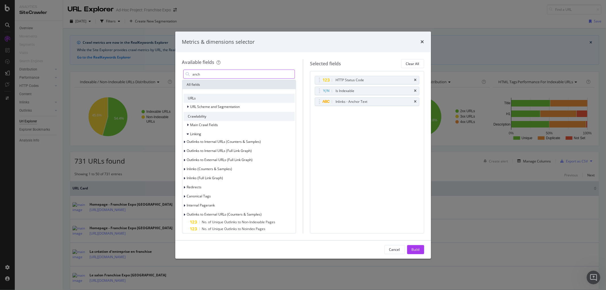
click at [207, 72] on input "anch" at bounding box center [243, 74] width 103 height 9
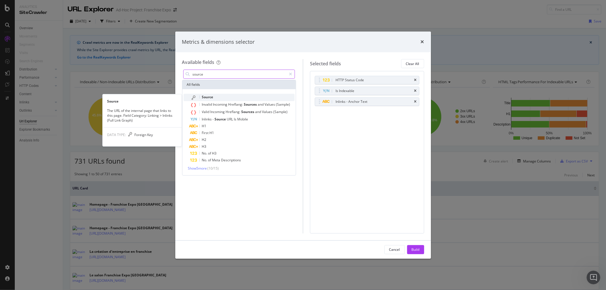
type input "source"
click at [212, 97] on span "Source" at bounding box center [207, 97] width 11 height 5
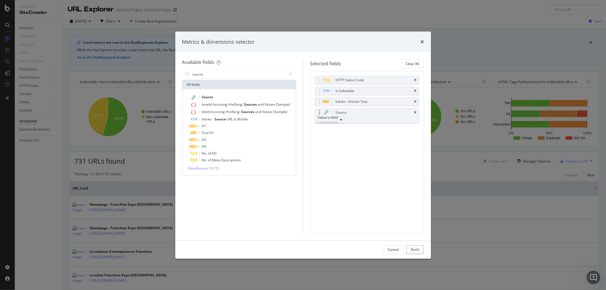
click at [338, 121] on div "Select a field (mandatory)" at bounding box center [328, 120] width 20 height 10
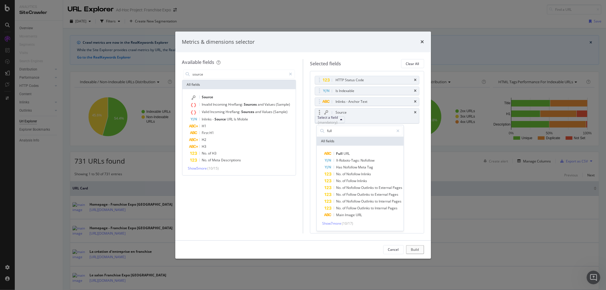
type input "full"
click at [353, 149] on div "Full URL X-Robots-Tags: Nofollow Has Nofollow Meta Tag No. of Nofollow Inlinks …" at bounding box center [360, 188] width 87 height 85
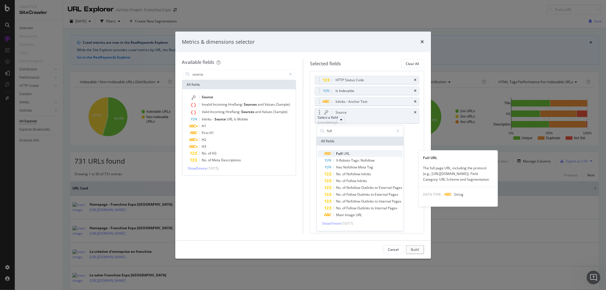
click at [346, 151] on span "URL" at bounding box center [347, 153] width 6 height 5
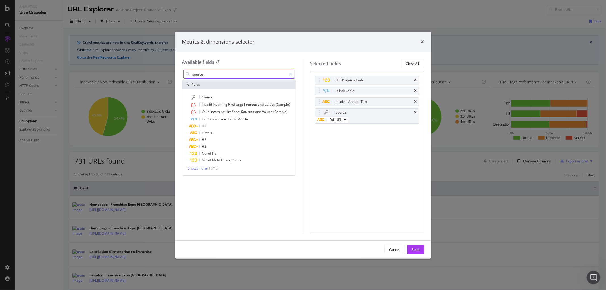
click at [258, 76] on input "source" at bounding box center [239, 74] width 95 height 9
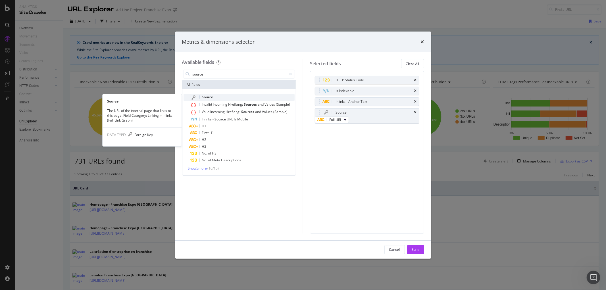
click at [212, 96] on span "Source" at bounding box center [207, 97] width 11 height 5
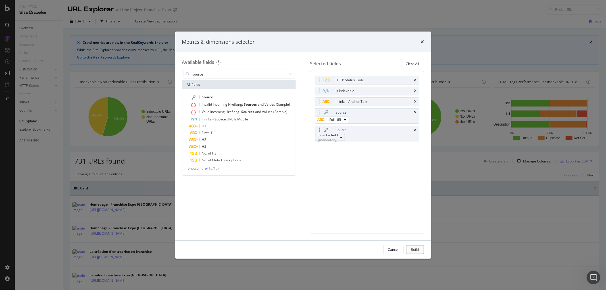
click at [331, 141] on div "Select a field (mandatory)" at bounding box center [328, 138] width 20 height 10
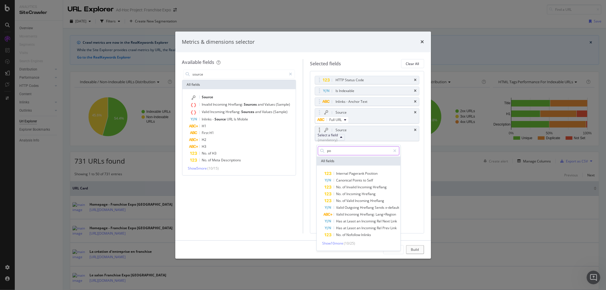
type input "p"
click at [335, 244] on span "Show 10 more" at bounding box center [332, 243] width 21 height 5
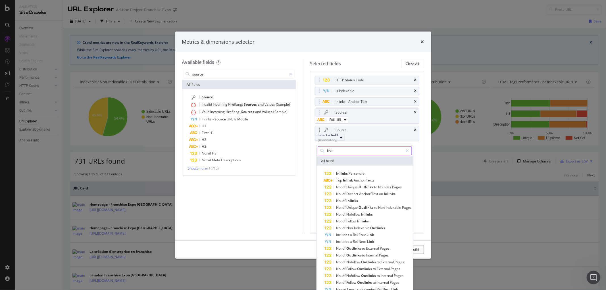
click at [360, 150] on input "link" at bounding box center [365, 150] width 77 height 9
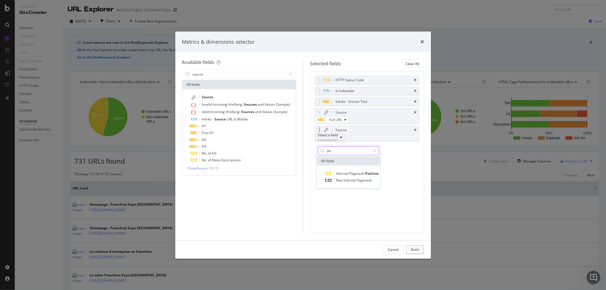
type input "p"
click at [339, 149] on div "HTTP Status Code Is Indexable Inlinks - Anchor Text Source Full URL Source Sele…" at bounding box center [367, 113] width 105 height 75
click at [336, 151] on input "main position" at bounding box center [346, 150] width 39 height 9
type input "position"
click at [371, 151] on input "position" at bounding box center [349, 150] width 44 height 9
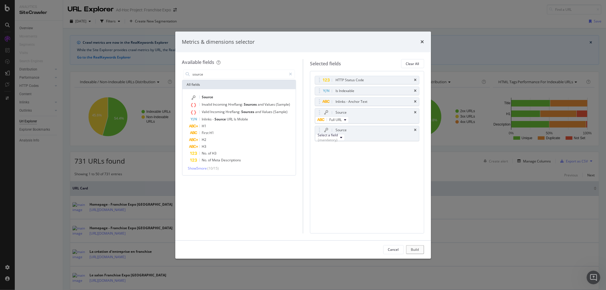
click at [369, 208] on div "HTTP Status Code Is Indexable Inlinks - Anchor Text Source Full URL Source Sele…" at bounding box center [367, 152] width 114 height 162
click at [415, 131] on icon "times" at bounding box center [415, 129] width 3 height 3
click at [289, 74] on icon "modal" at bounding box center [290, 74] width 3 height 4
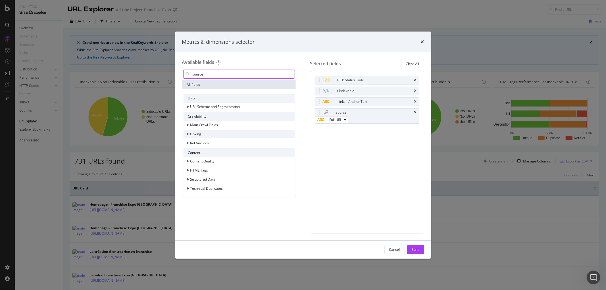
click at [202, 136] on div "Linking" at bounding box center [239, 134] width 111 height 8
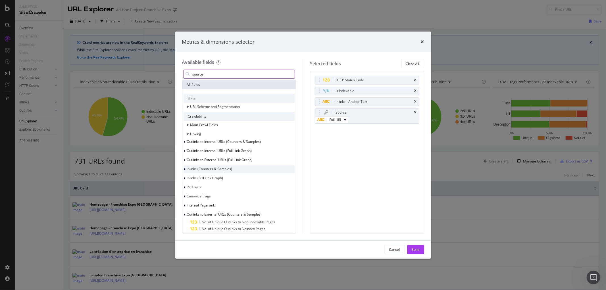
click at [215, 169] on span "Inlinks (Counters & Samples)" at bounding box center [209, 169] width 45 height 5
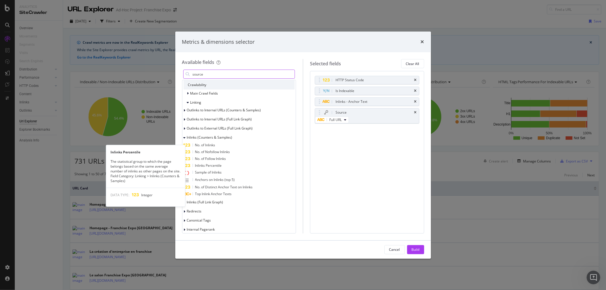
scroll to position [63, 0]
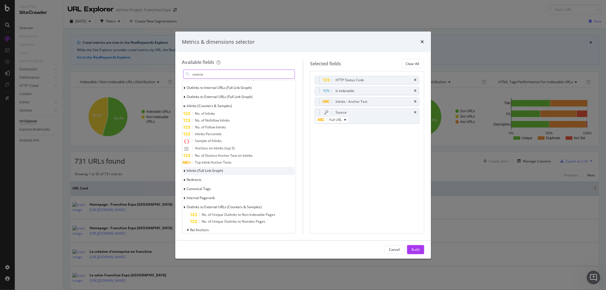
click at [213, 170] on span "Inlinks (Full Link Graph)" at bounding box center [205, 170] width 36 height 5
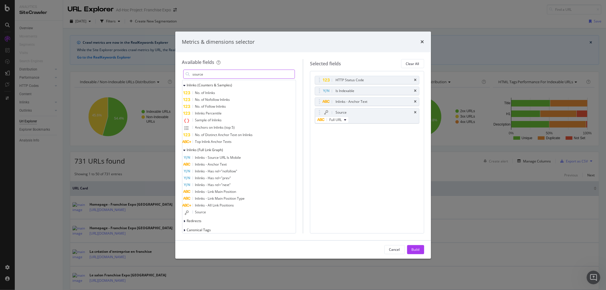
scroll to position [95, 0]
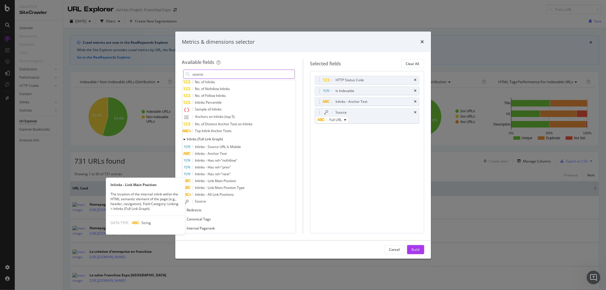
click at [227, 181] on span "Inlinks - Link Main Position" at bounding box center [215, 180] width 41 height 5
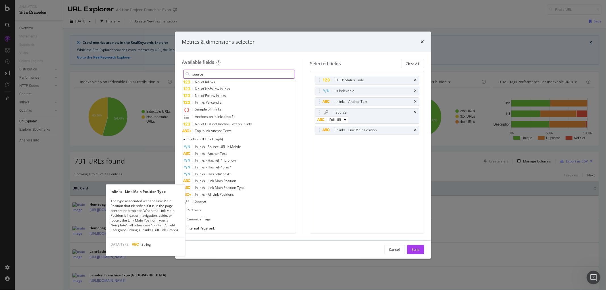
click at [228, 187] on span "Inlinks - Link Main Position Type" at bounding box center [220, 187] width 50 height 5
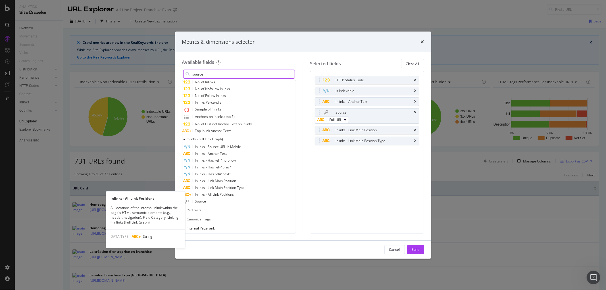
click at [232, 195] on span "Inlinks - All Link Positions" at bounding box center [214, 194] width 39 height 5
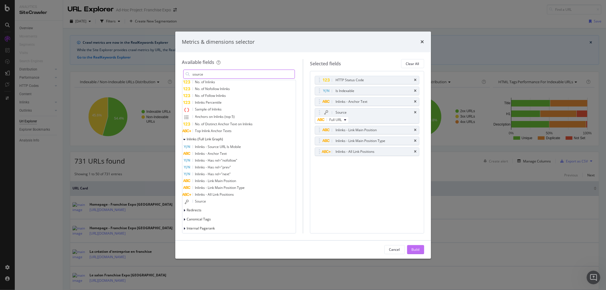
click at [416, 246] on div "Build" at bounding box center [416, 250] width 8 height 9
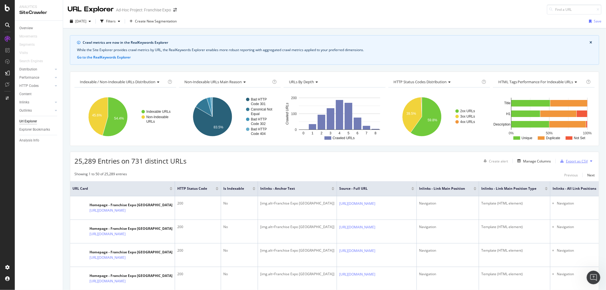
click at [573, 161] on div "Export as CSV" at bounding box center [577, 161] width 22 height 5
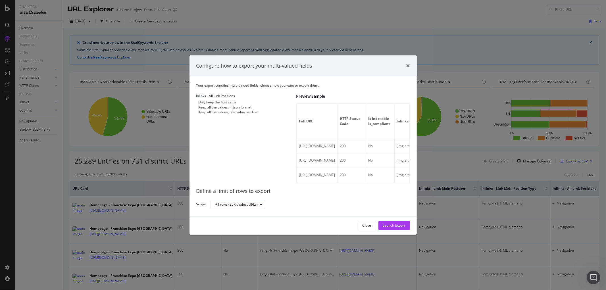
click at [219, 115] on div "Keep all the values, one value per line" at bounding box center [228, 112] width 59 height 5
click at [390, 224] on div "Launch Export" at bounding box center [394, 225] width 22 height 5
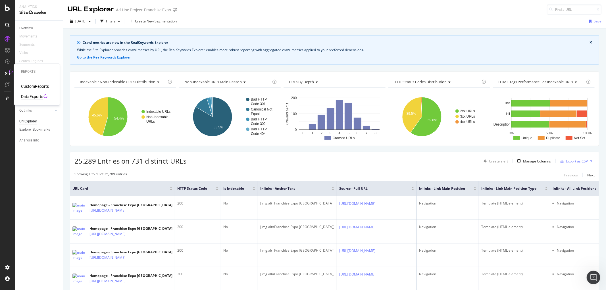
click at [25, 95] on div "DataExports" at bounding box center [32, 97] width 22 height 6
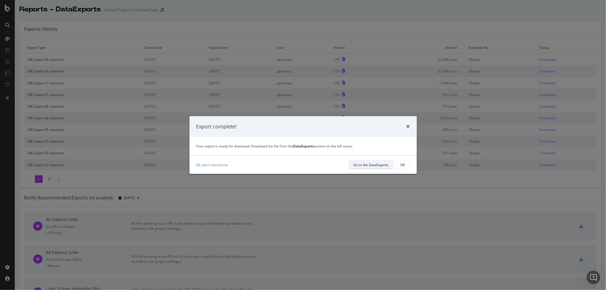
click at [385, 165] on div "Go to the DataExports" at bounding box center [371, 165] width 35 height 5
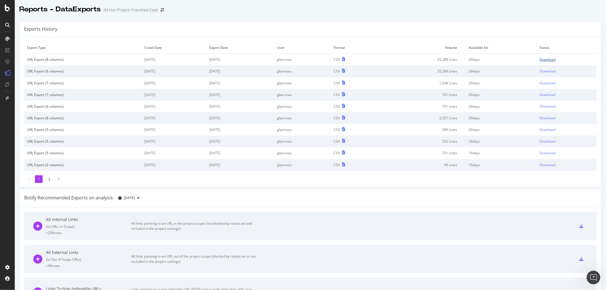
click at [544, 61] on div "Download" at bounding box center [548, 59] width 16 height 5
click at [32, 51] on div "SiteCrawler" at bounding box center [31, 53] width 20 height 6
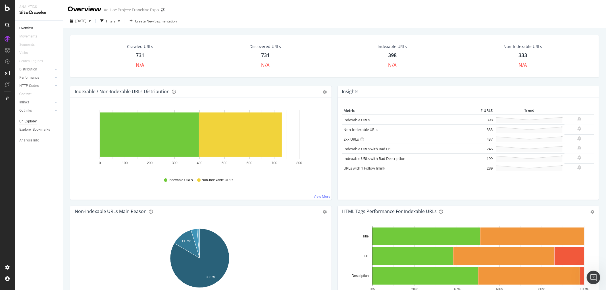
click at [28, 122] on div "Url Explorer" at bounding box center [28, 122] width 18 height 6
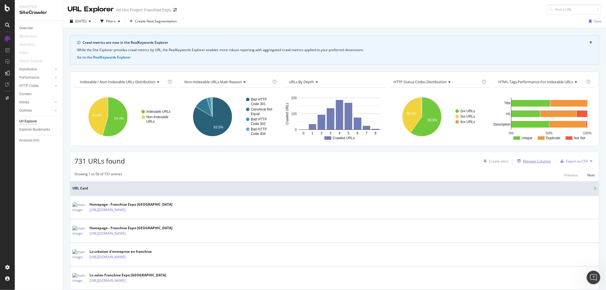
click at [532, 164] on div "Manage Columns" at bounding box center [533, 161] width 36 height 6
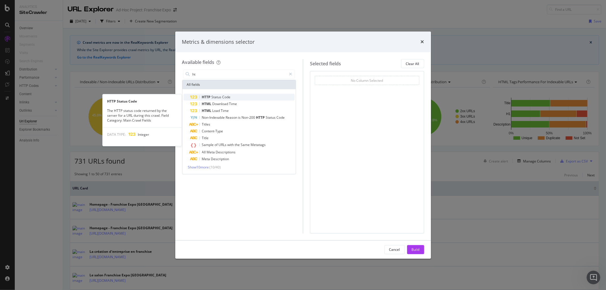
click at [213, 95] on span "Status" at bounding box center [217, 97] width 11 height 5
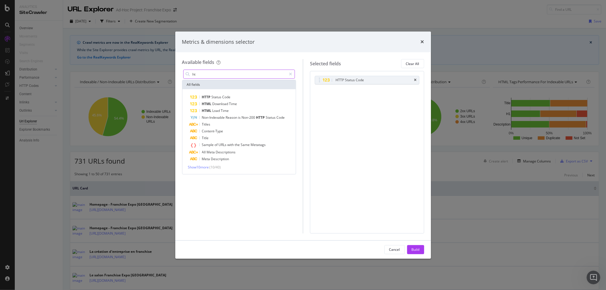
click at [219, 76] on input "ht" at bounding box center [239, 74] width 95 height 9
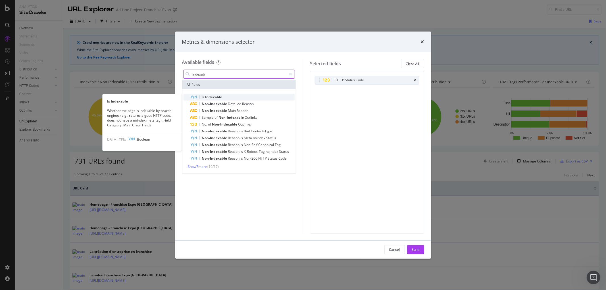
type input "indexab"
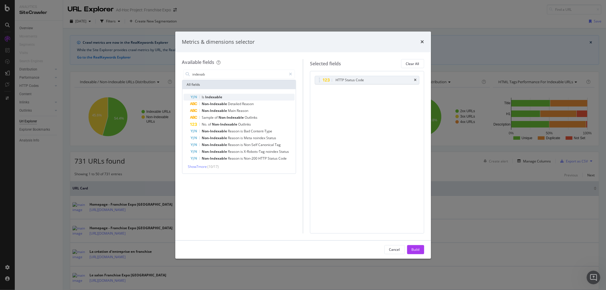
click at [214, 95] on span "Indexable" at bounding box center [213, 97] width 17 height 5
click at [292, 76] on div "modal" at bounding box center [290, 74] width 8 height 9
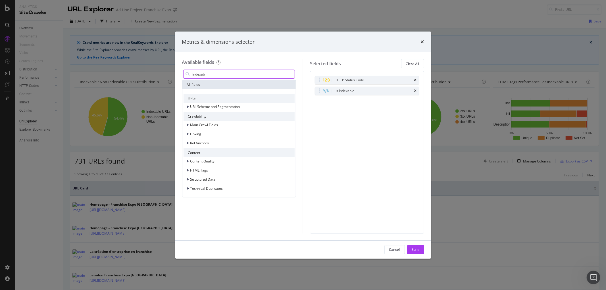
click at [237, 78] on input "indexab" at bounding box center [243, 74] width 103 height 9
click at [212, 130] on div "Main Crawl Fields Linking Rel Anchors" at bounding box center [239, 134] width 111 height 26
click at [190, 133] on span "Linking" at bounding box center [195, 134] width 11 height 5
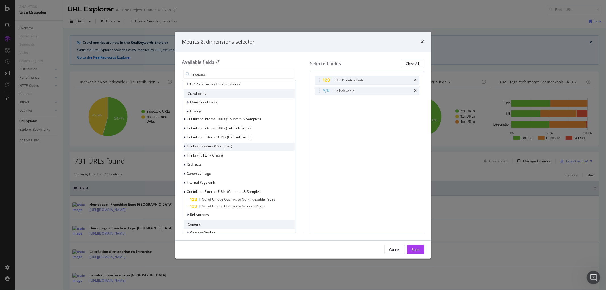
scroll to position [32, 0]
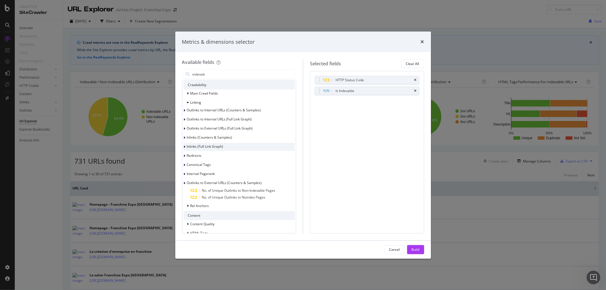
click at [208, 147] on span "Inlinks (Full Link Graph)" at bounding box center [205, 146] width 36 height 5
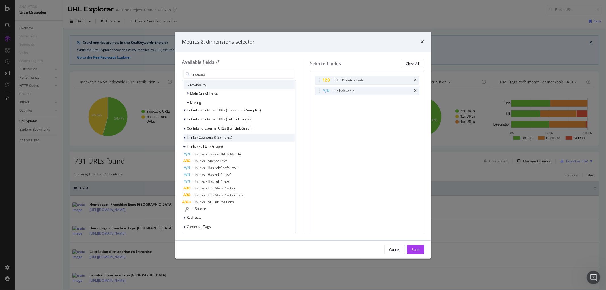
click at [208, 139] on span "Inlinks (Counters & Samples)" at bounding box center [209, 137] width 45 height 5
click at [219, 159] on span "No. of Follow Inlinks" at bounding box center [210, 158] width 31 height 5
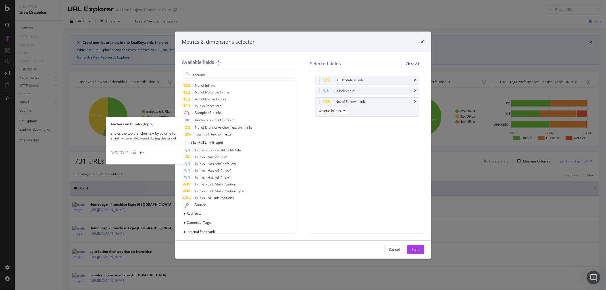
scroll to position [126, 0]
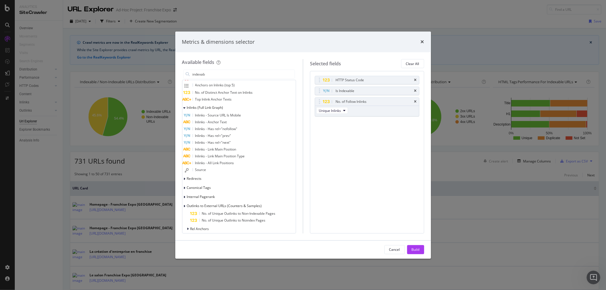
click at [206, 172] on span "Source" at bounding box center [200, 169] width 11 height 5
click at [338, 133] on div "(mandatory)" at bounding box center [328, 132] width 20 height 5
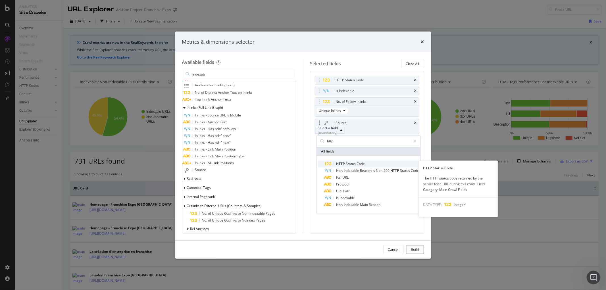
type input "http"
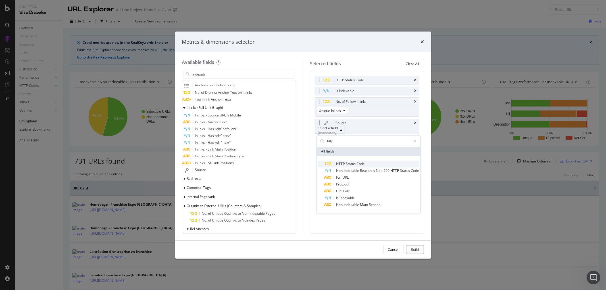
click at [356, 162] on span "Status" at bounding box center [351, 163] width 11 height 5
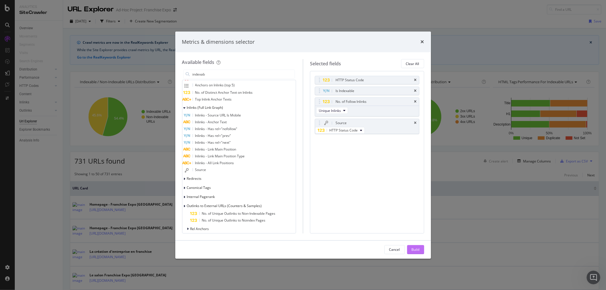
click at [418, 251] on div "Build" at bounding box center [416, 249] width 8 height 5
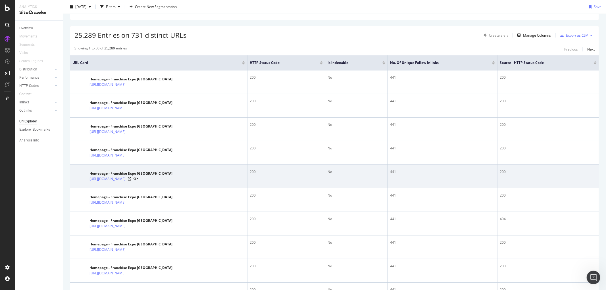
scroll to position [126, 0]
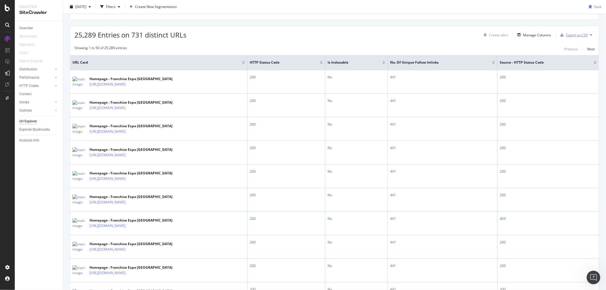
click at [559, 35] on div "button" at bounding box center [562, 34] width 8 height 3
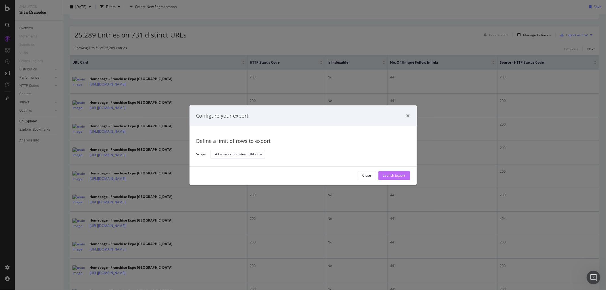
click at [392, 178] on div "Launch Export" at bounding box center [394, 175] width 22 height 5
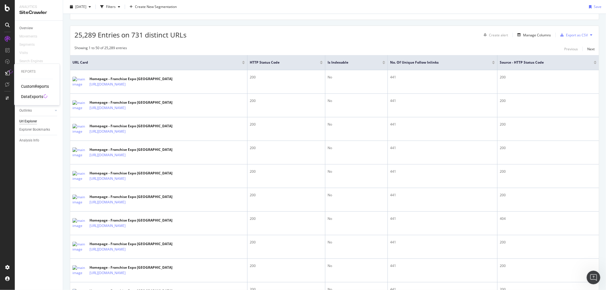
click at [32, 95] on div "DataExports" at bounding box center [32, 97] width 22 height 6
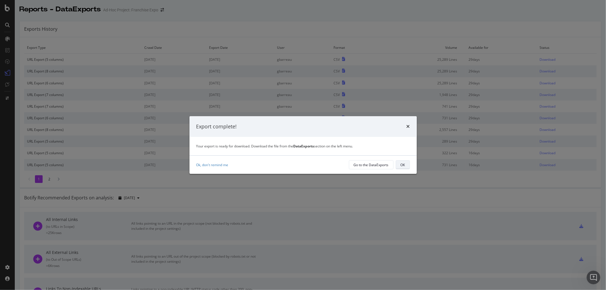
click at [406, 164] on button "OK" at bounding box center [403, 164] width 14 height 9
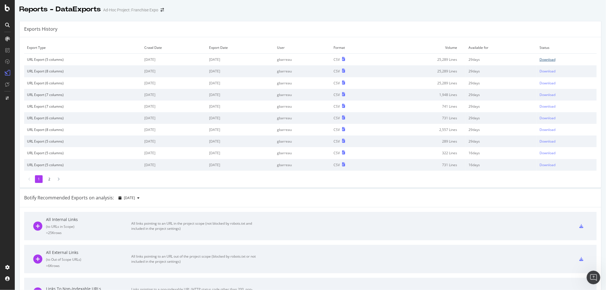
click at [540, 59] on div "Download" at bounding box center [548, 59] width 16 height 5
click at [9, 13] on div at bounding box center [7, 145] width 15 height 290
click at [7, 11] on icon at bounding box center [7, 8] width 5 height 7
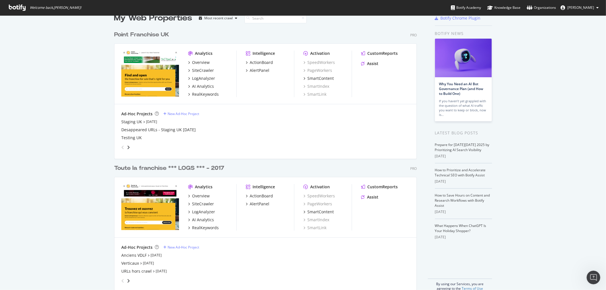
scroll to position [22, 0]
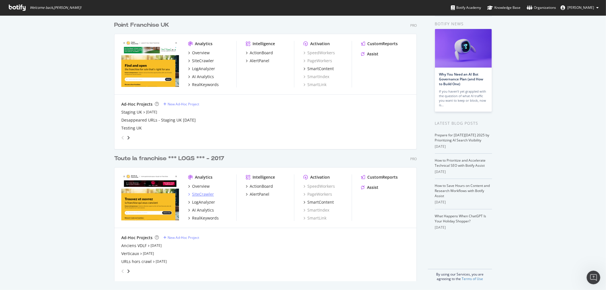
click at [202, 194] on div "SiteCrawler" at bounding box center [203, 195] width 22 height 6
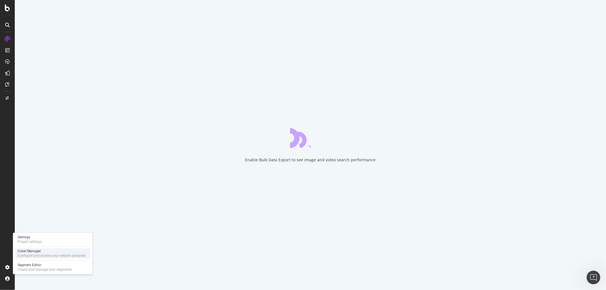
click at [37, 254] on div "Configure and access your website analyses" at bounding box center [52, 256] width 68 height 5
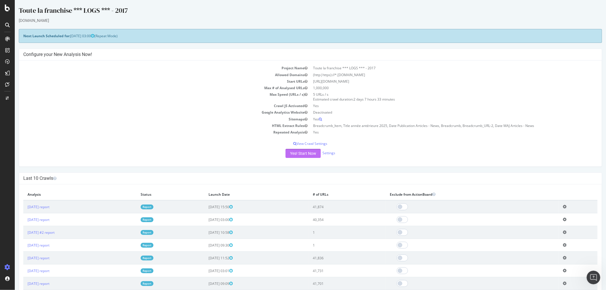
click at [291, 150] on button "Yes! Start Now" at bounding box center [302, 153] width 35 height 9
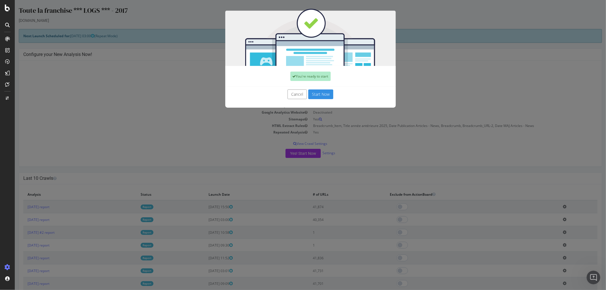
click at [309, 93] on button "Start Now" at bounding box center [320, 95] width 25 height 10
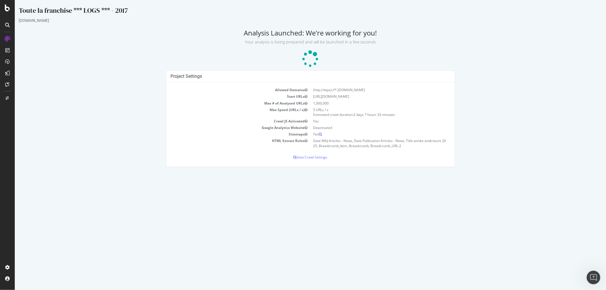
click at [6, 5] on icon at bounding box center [7, 8] width 5 height 7
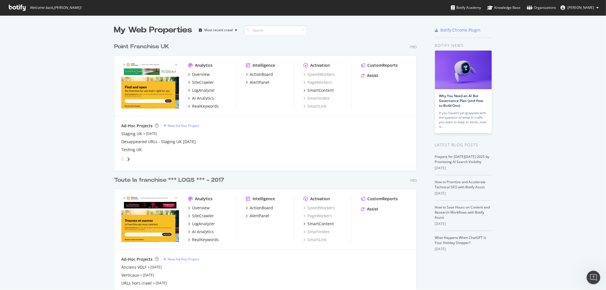
scroll to position [285, 597]
click at [196, 217] on div "SiteCrawler" at bounding box center [203, 216] width 22 height 6
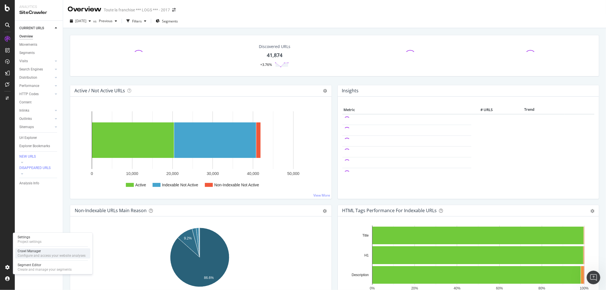
click at [46, 253] on div "Crawl Manager" at bounding box center [52, 251] width 68 height 5
